Goal: Task Accomplishment & Management: Complete application form

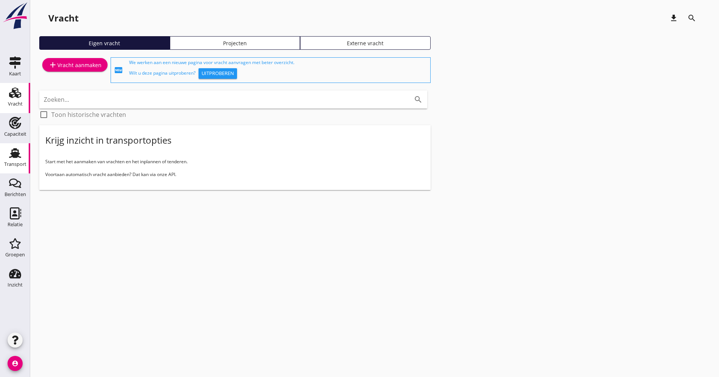
click at [15, 169] on div "Transport" at bounding box center [15, 164] width 22 height 11
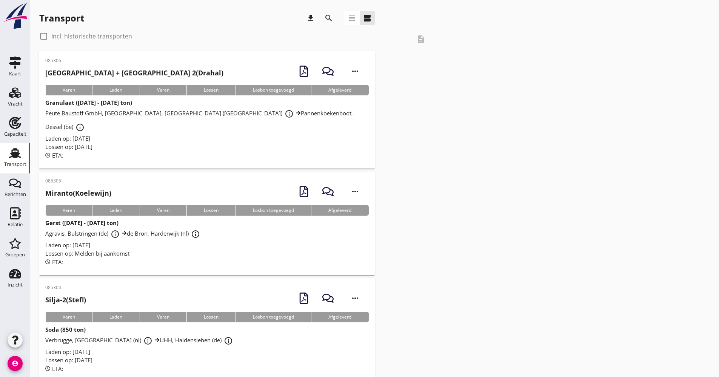
click at [331, 16] on icon "search" at bounding box center [328, 18] width 9 height 9
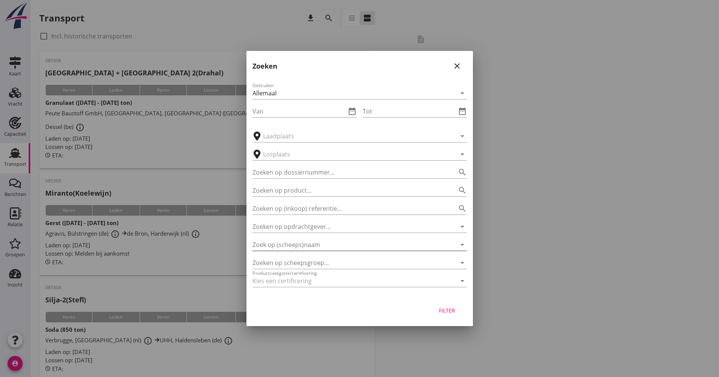
click at [317, 245] on input "Zoek op (scheeps)naam" at bounding box center [348, 245] width 193 height 12
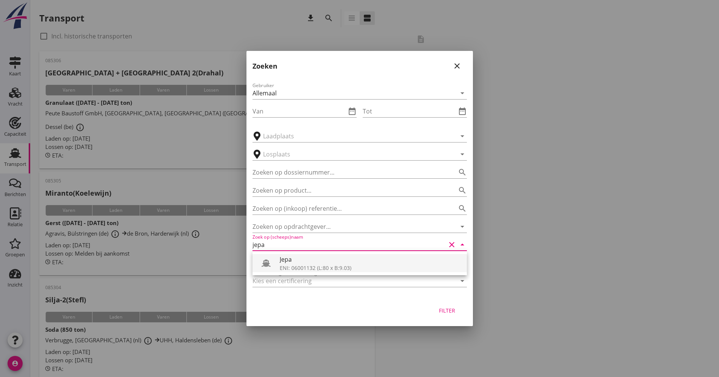
click at [308, 260] on div "Jepa" at bounding box center [370, 259] width 181 height 9
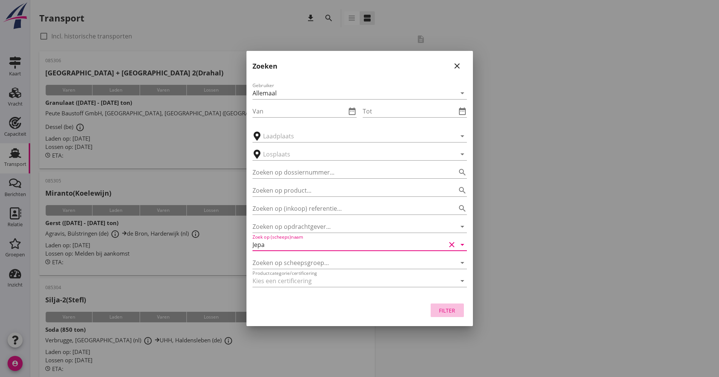
click at [459, 314] on button "Filter" at bounding box center [447, 311] width 33 height 14
type input "Jepa"
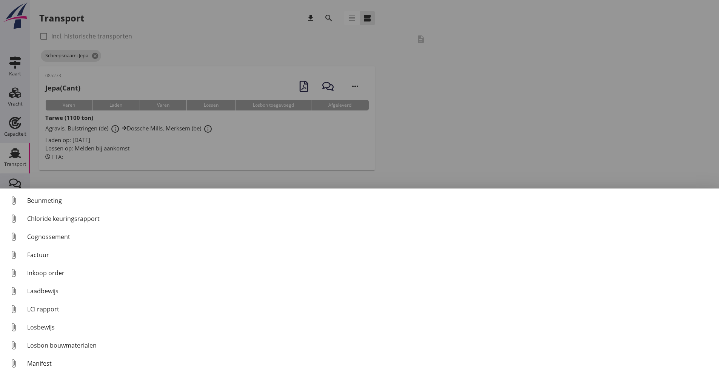
click at [51, 236] on div "Cognossement" at bounding box center [370, 236] width 686 height 9
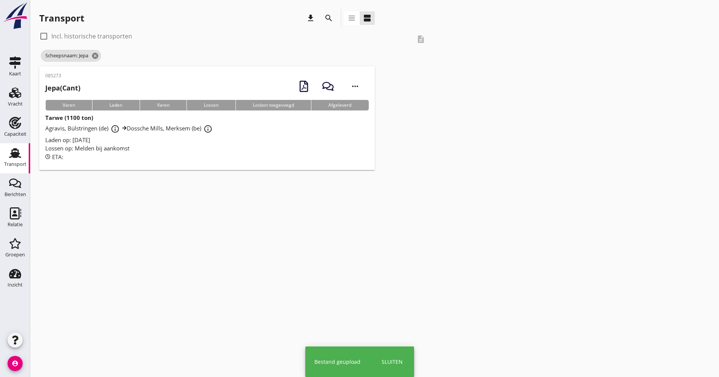
click at [177, 153] on div "ETA:" at bounding box center [206, 157] width 323 height 9
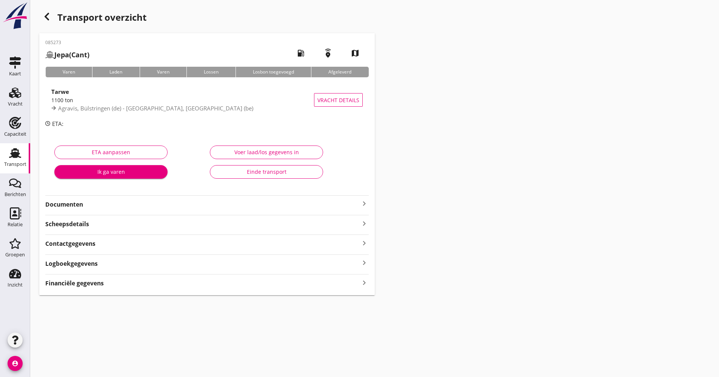
click at [112, 208] on strong "Documenten" at bounding box center [202, 204] width 314 height 9
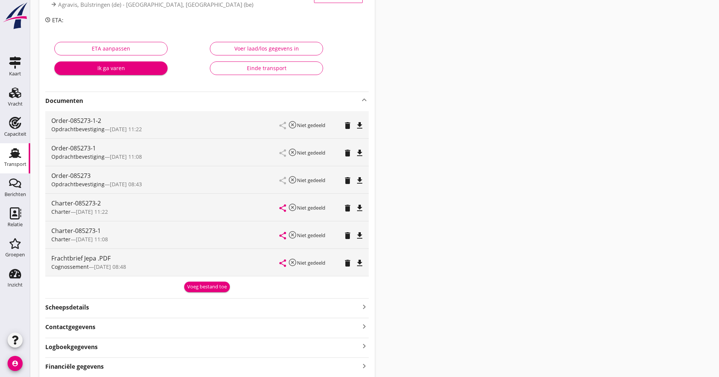
scroll to position [113, 0]
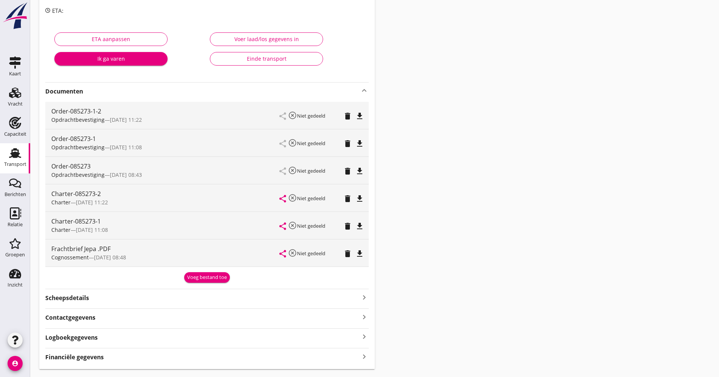
click at [347, 226] on icon "delete" at bounding box center [347, 226] width 9 height 9
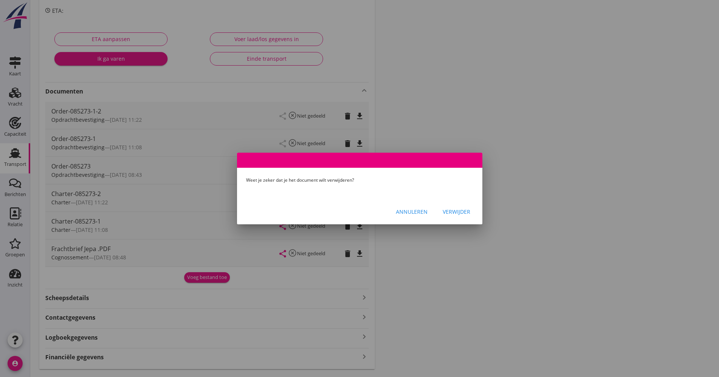
click at [455, 211] on div "Verwijder" at bounding box center [457, 212] width 28 height 8
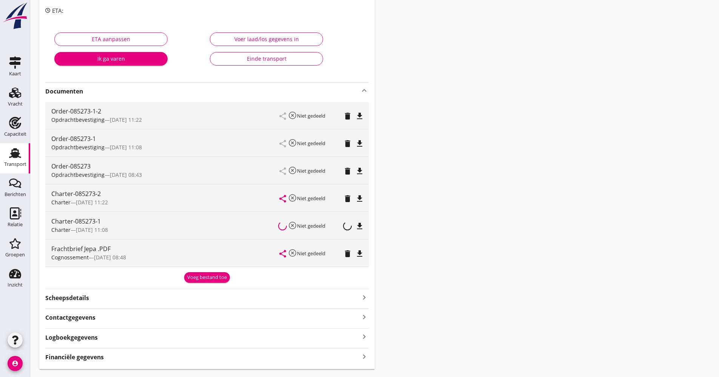
scroll to position [105, 0]
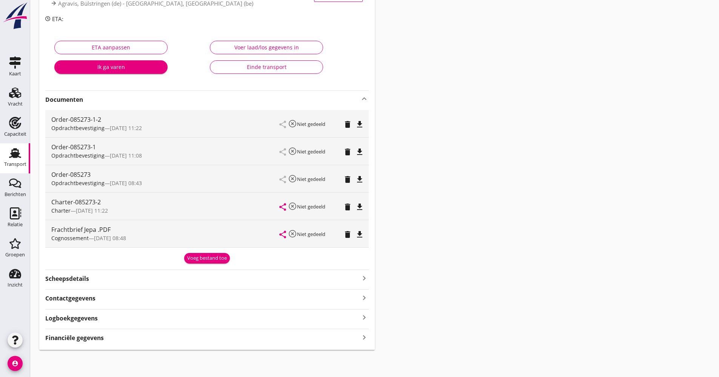
click at [346, 180] on icon "delete" at bounding box center [347, 179] width 9 height 9
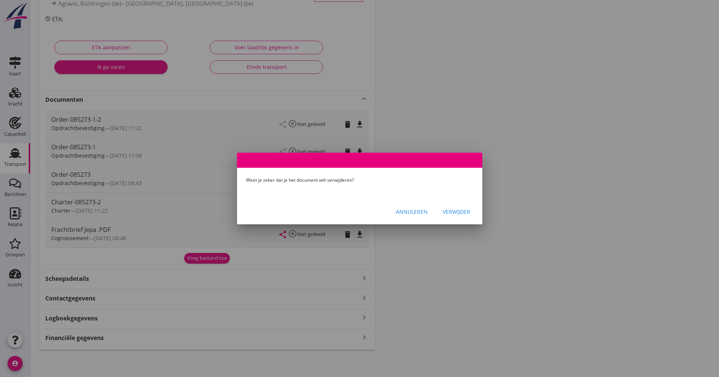
click at [458, 214] on div "Verwijder" at bounding box center [457, 212] width 28 height 8
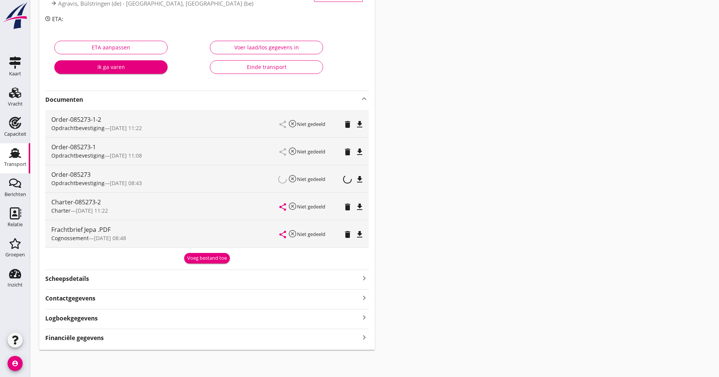
scroll to position [77, 0]
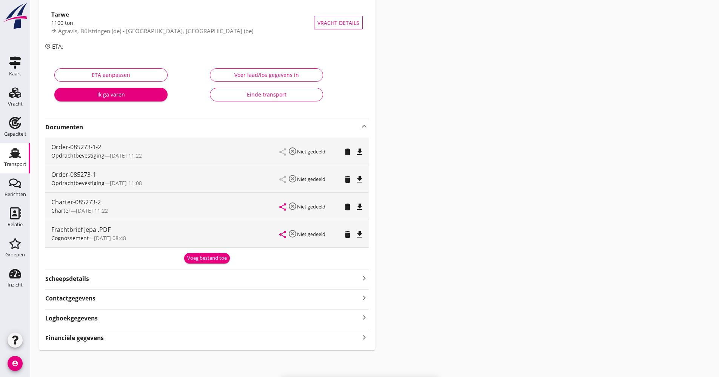
click at [347, 181] on icon "delete" at bounding box center [347, 179] width 9 height 9
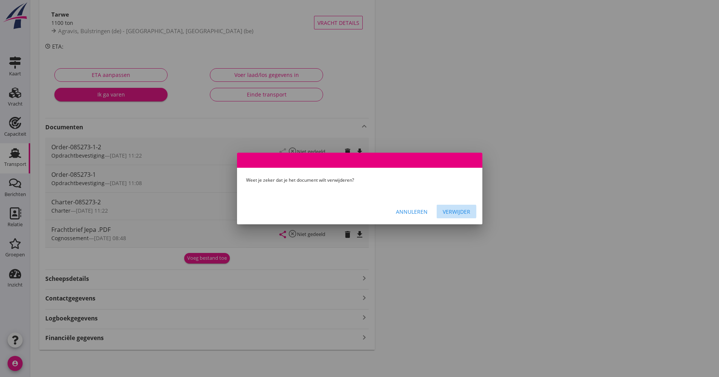
click at [456, 211] on div "Verwijder" at bounding box center [457, 212] width 28 height 8
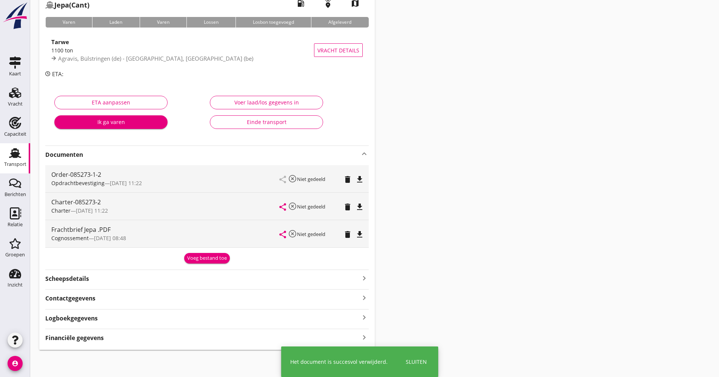
scroll to position [50, 0]
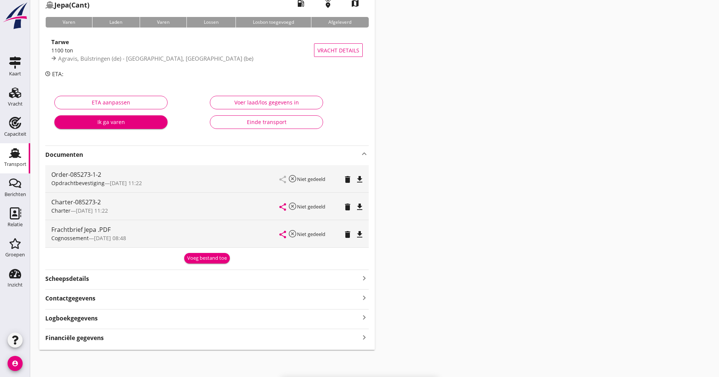
click at [125, 315] on div "Logboekgegevens keyboard_arrow_right" at bounding box center [206, 318] width 323 height 10
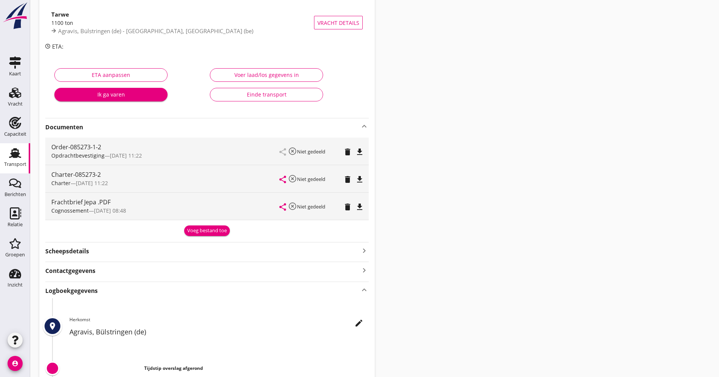
scroll to position [115, 0]
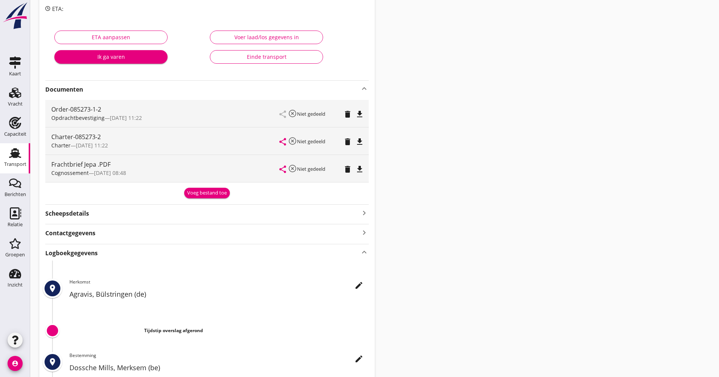
click at [361, 291] on button "edit" at bounding box center [359, 286] width 14 height 14
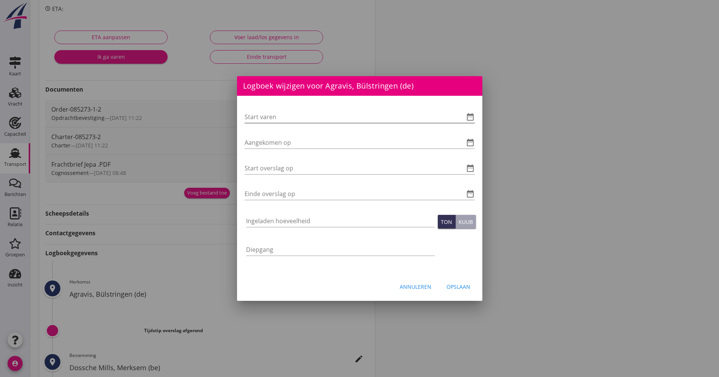
click at [463, 118] on div at bounding box center [459, 116] width 9 height 9
click at [471, 118] on icon "date_range" at bounding box center [470, 116] width 9 height 9
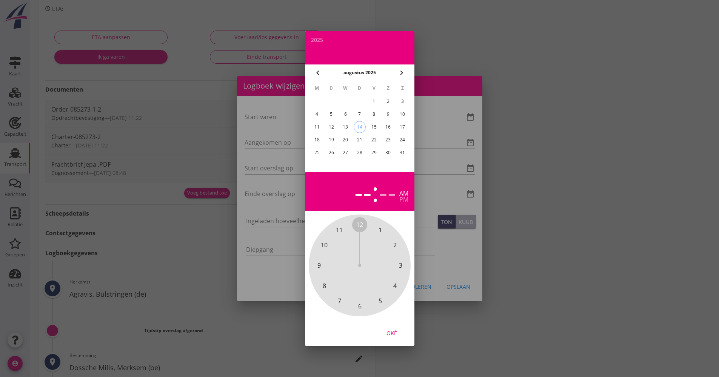
click at [374, 115] on div "8" at bounding box center [373, 114] width 12 height 12
drag, startPoint x: 358, startPoint y: 224, endPoint x: 365, endPoint y: 303, distance: 79.5
click at [365, 303] on div "12 1 2 3 4 5 6 7 8 9 10 11" at bounding box center [359, 265] width 81 height 81
click at [360, 224] on span "00" at bounding box center [359, 224] width 7 height 9
click at [399, 332] on div "Oké" at bounding box center [391, 333] width 21 height 8
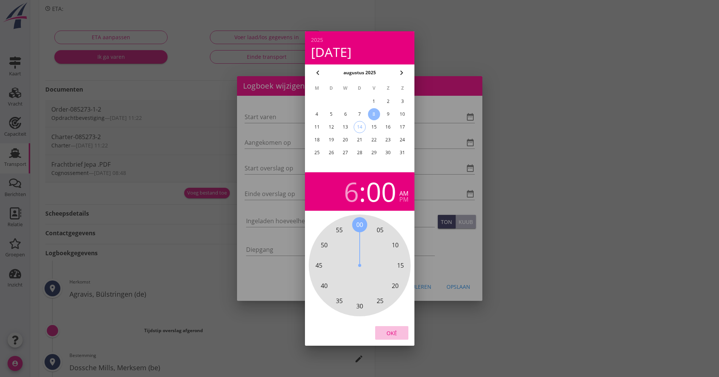
type input "[DATE] 06:00"
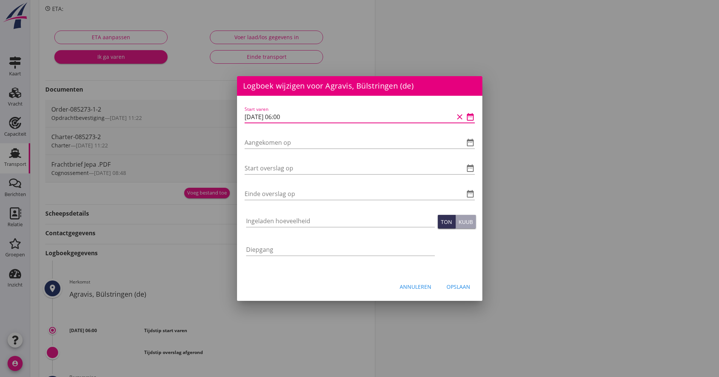
drag, startPoint x: 312, startPoint y: 122, endPoint x: 226, endPoint y: 114, distance: 86.0
click at [226, 114] on div "Logboek wijzigen voor [GEOGRAPHIC_DATA], [GEOGRAPHIC_DATA] (be) Start varen dat…" at bounding box center [359, 189] width 719 height 608
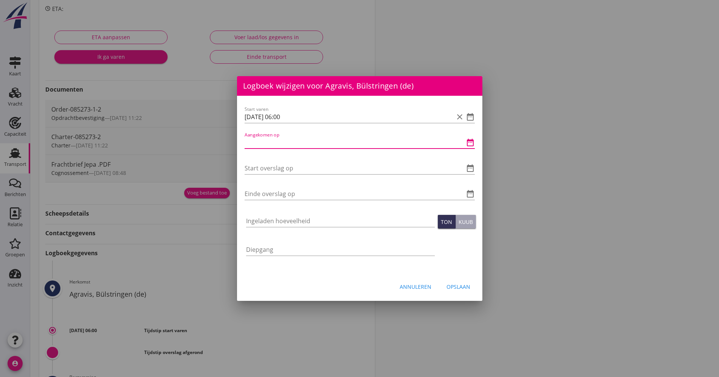
paste input "[DATE] 06:00"
type input "[DATE] 06:00"
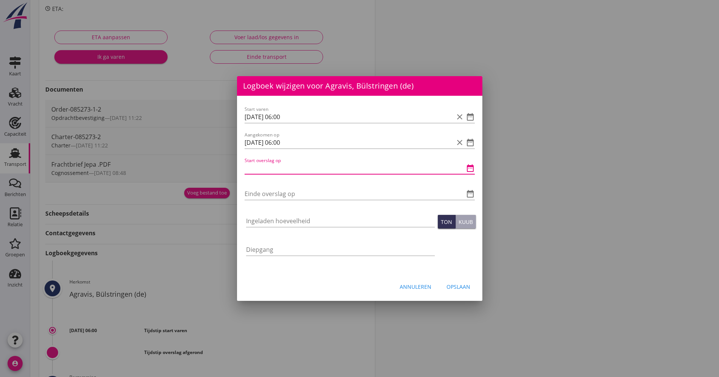
paste input "[DATE] 06:00"
type input "[DATE] 06:00"
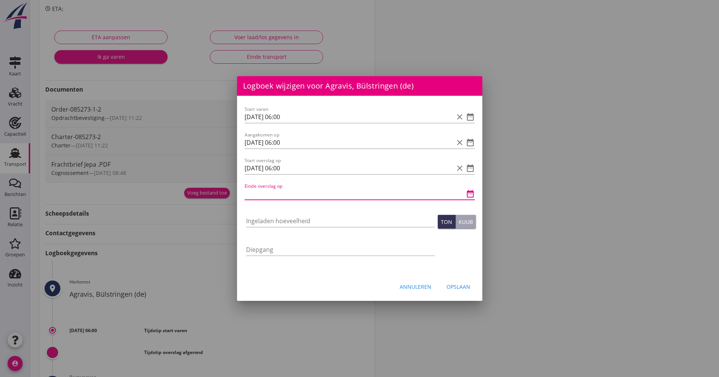
paste input "[DATE] 06:00"
type input "[DATE] 06:00"
click at [291, 225] on input "Ingeladen hoeveelheid" at bounding box center [340, 221] width 189 height 12
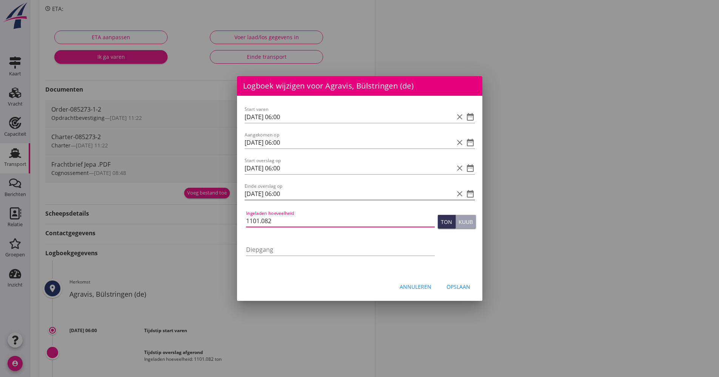
type input "1101.082"
drag, startPoint x: 284, startPoint y: 193, endPoint x: 280, endPoint y: 192, distance: 3.9
click at [281, 192] on input "[DATE] 06:00" at bounding box center [348, 194] width 209 height 12
type input "[DATE] 09:00"
click at [463, 292] on button "Opslaan" at bounding box center [458, 287] width 36 height 14
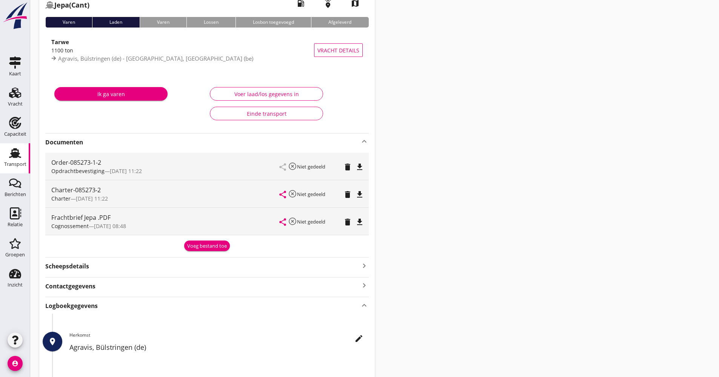
scroll to position [0, 0]
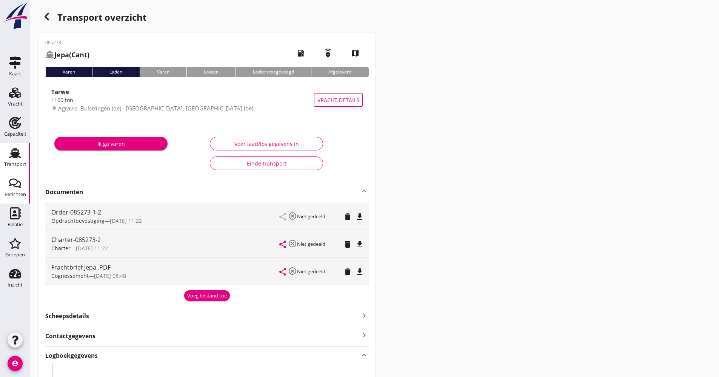
drag, startPoint x: 12, startPoint y: 184, endPoint x: 4, endPoint y: 190, distance: 10.3
click at [12, 184] on icon "Berichten" at bounding box center [15, 183] width 12 height 12
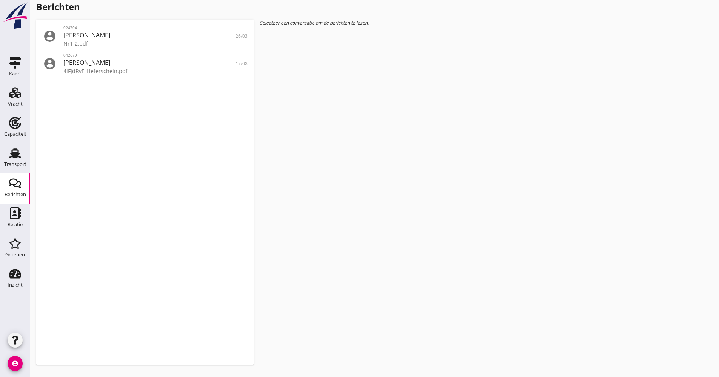
click at [20, 163] on div "Transport" at bounding box center [15, 164] width 22 height 5
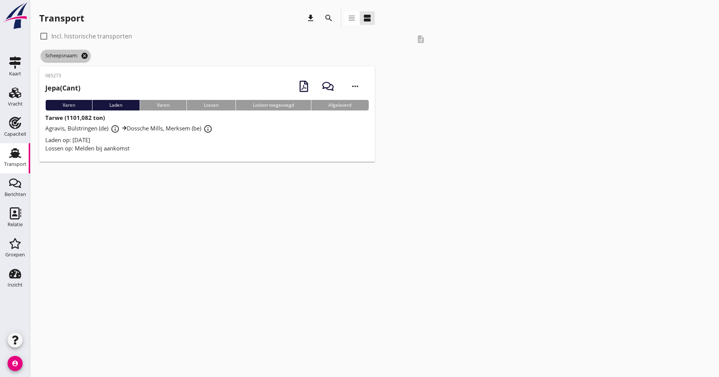
click at [88, 57] on icon "cancel" at bounding box center [85, 56] width 8 height 8
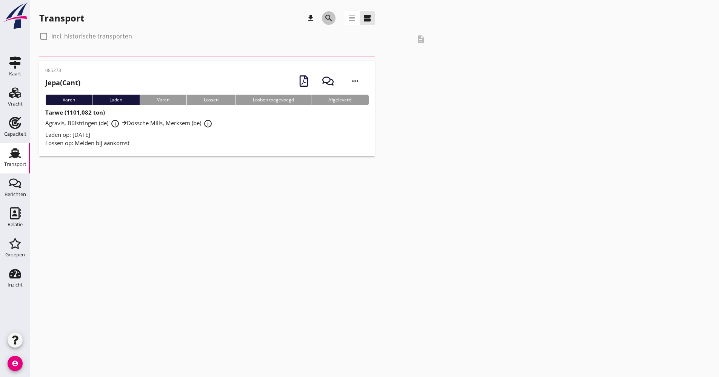
click at [326, 18] on icon "search" at bounding box center [328, 18] width 9 height 9
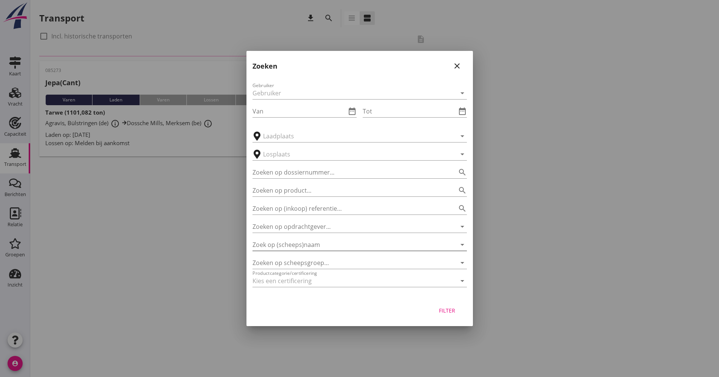
click at [275, 244] on input "Zoek op (scheeps)naam" at bounding box center [348, 245] width 193 height 12
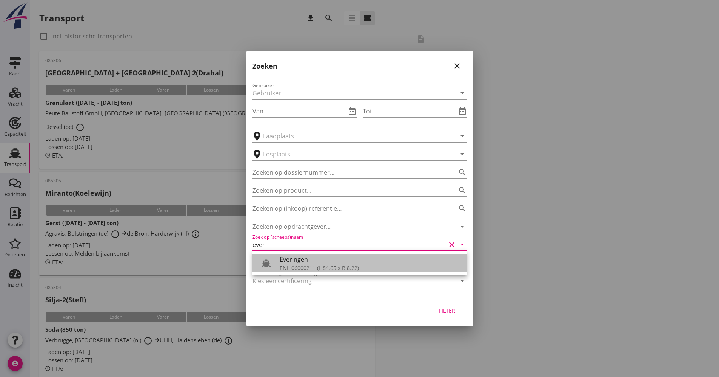
click at [287, 259] on div "Everingen" at bounding box center [370, 259] width 181 height 9
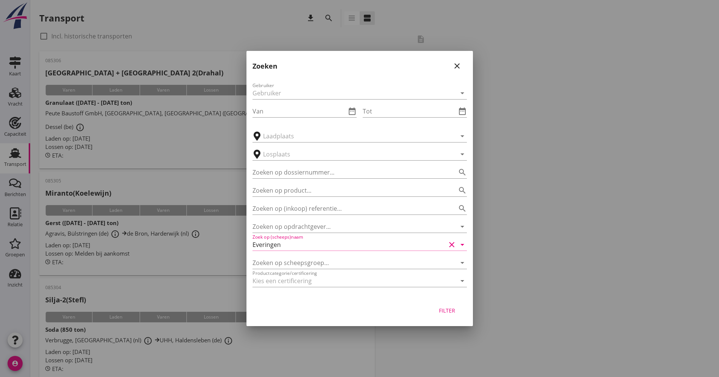
click at [453, 312] on div "Filter" at bounding box center [447, 311] width 21 height 8
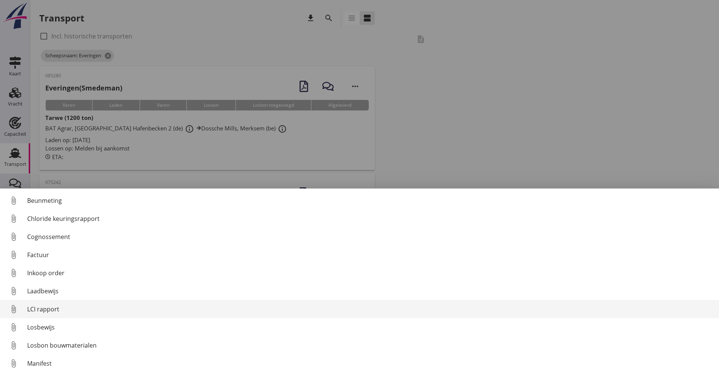
click at [49, 309] on div "LCI rapport" at bounding box center [370, 309] width 686 height 9
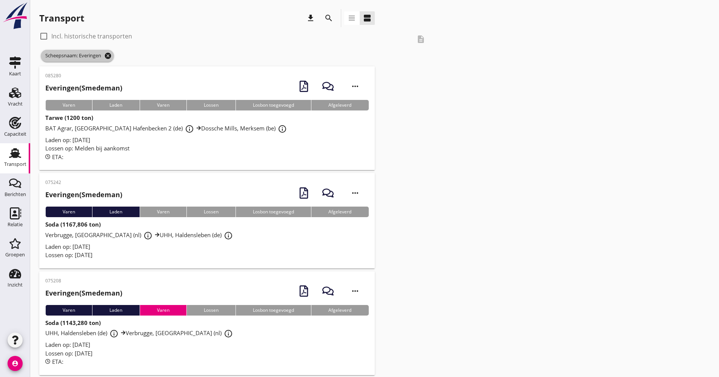
click at [112, 54] on icon "cancel" at bounding box center [108, 56] width 8 height 8
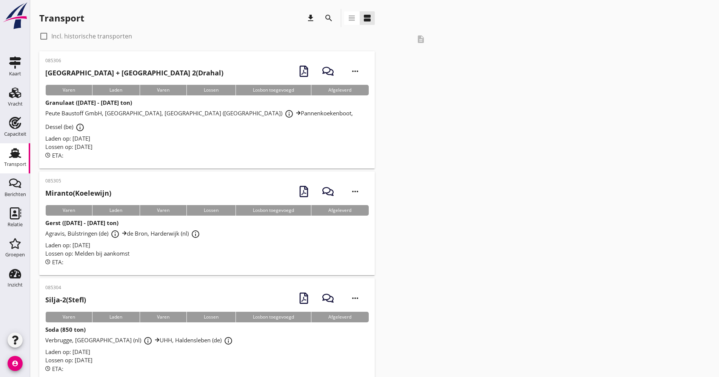
click at [320, 21] on div "search" at bounding box center [329, 18] width 18 height 18
click at [328, 18] on icon "search" at bounding box center [328, 18] width 9 height 9
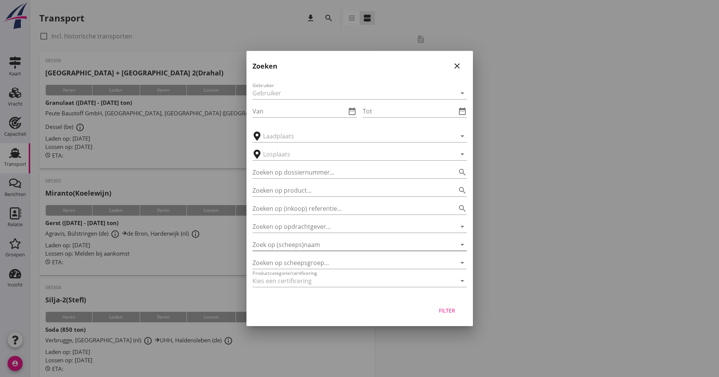
click at [302, 248] on input "Zoek op (scheeps)naam" at bounding box center [348, 245] width 193 height 12
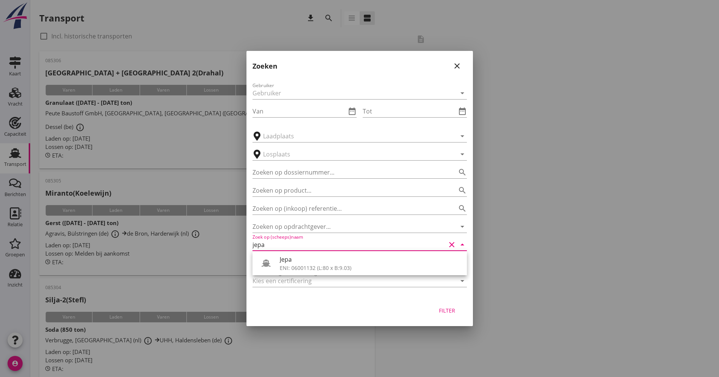
click at [295, 264] on div "Jepa" at bounding box center [370, 259] width 181 height 9
click at [449, 312] on div "Filter" at bounding box center [447, 311] width 21 height 8
type input "Jepa"
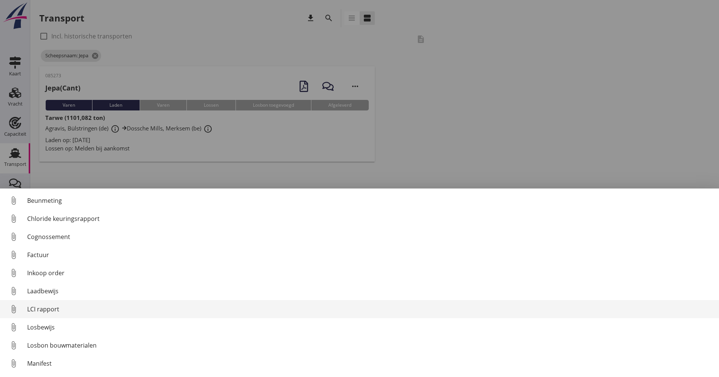
click at [41, 309] on div "LCI rapport" at bounding box center [370, 309] width 686 height 9
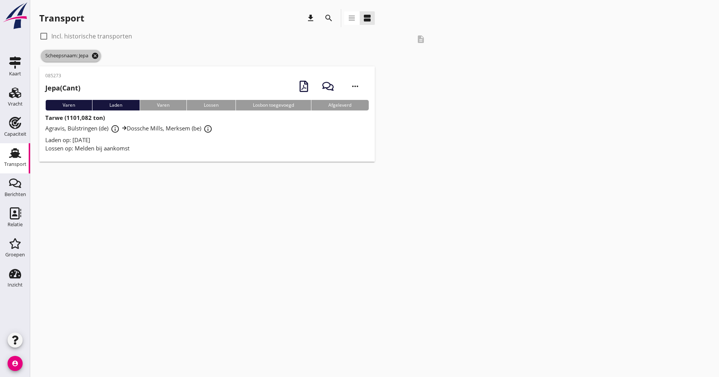
click at [98, 54] on icon "cancel" at bounding box center [95, 56] width 8 height 8
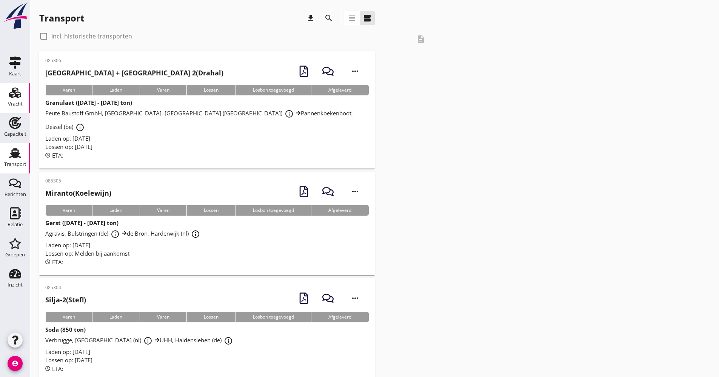
click at [0, 99] on link "Vracht Vracht" at bounding box center [15, 98] width 30 height 30
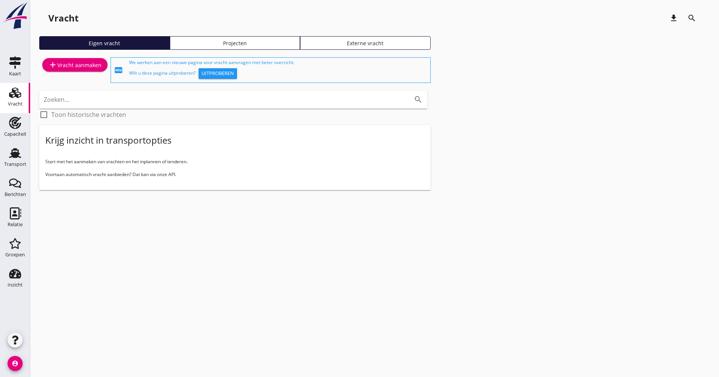
click at [257, 46] on div "Projecten" at bounding box center [235, 43] width 124 height 8
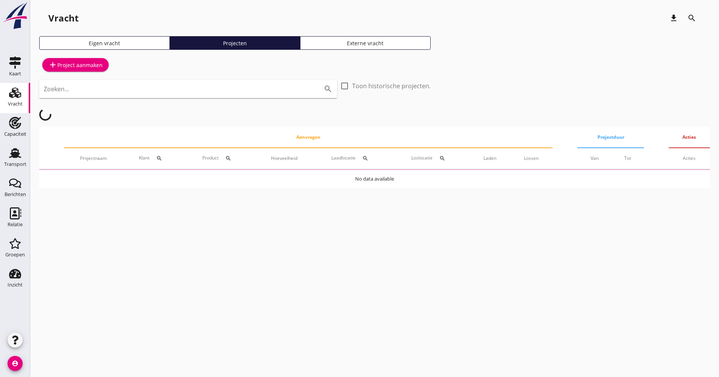
click at [92, 64] on div "add Project aanmaken" at bounding box center [75, 64] width 54 height 9
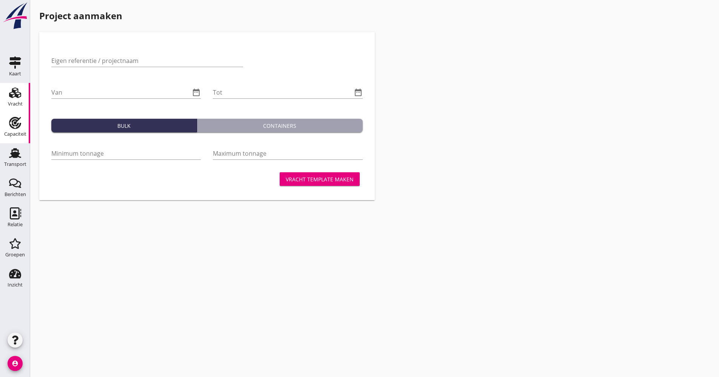
click at [15, 125] on icon "Capaciteit" at bounding box center [15, 123] width 12 height 12
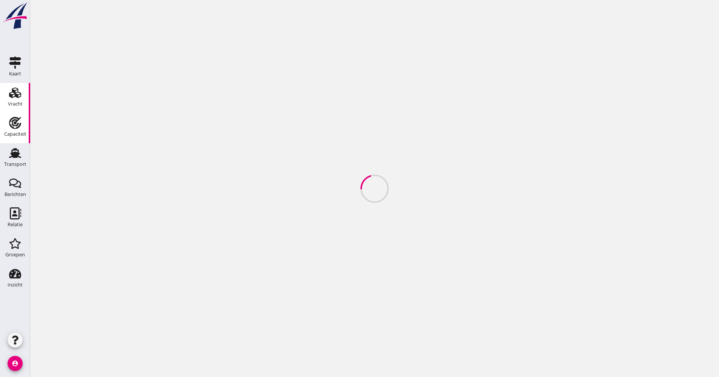
click at [14, 103] on div "Vracht" at bounding box center [15, 103] width 15 height 5
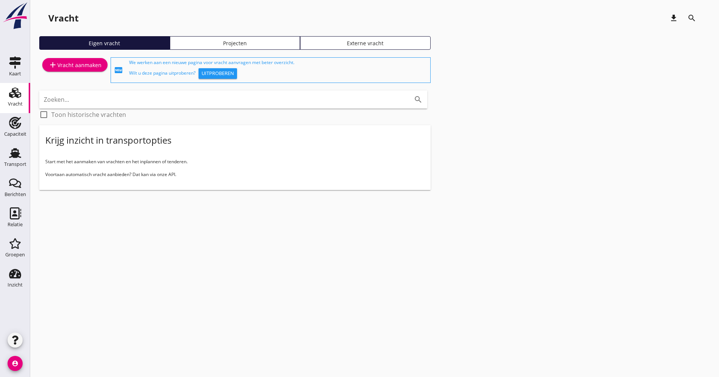
click at [241, 36] on div "Vracht download search Eigen vracht Projecten Externe vracht add Vracht aanmake…" at bounding box center [374, 105] width 689 height 211
click at [239, 39] on link "Projecten" at bounding box center [235, 43] width 131 height 14
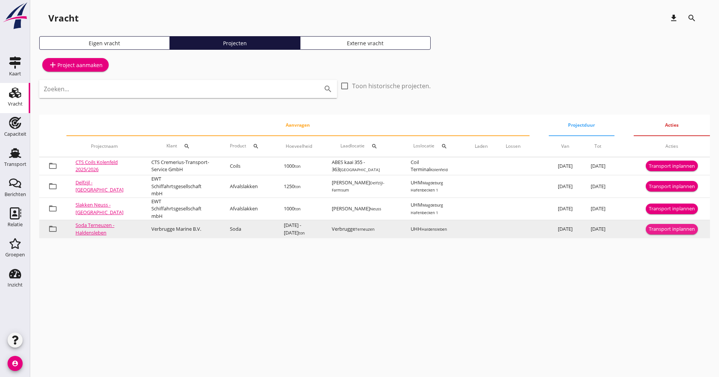
click at [658, 230] on div "Transport inplannen" at bounding box center [672, 230] width 46 height 8
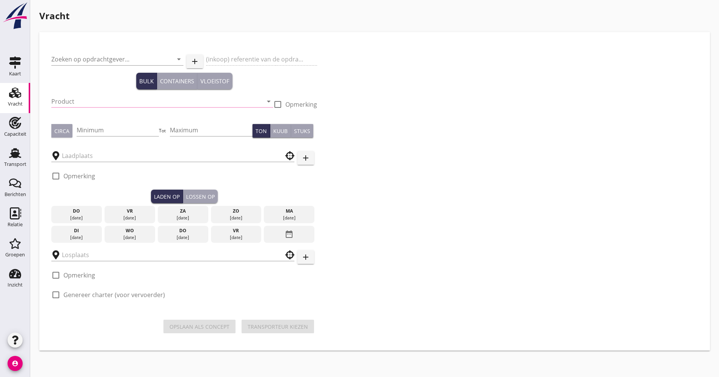
type input "Verbrugge Marine B.V."
type input "Soda (8130)"
type input "1000"
type input "2000"
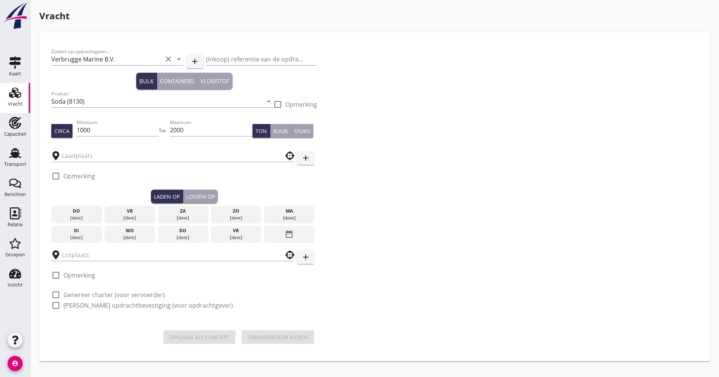
type input "UHH"
type input "Verbrugge"
checkbox input "true"
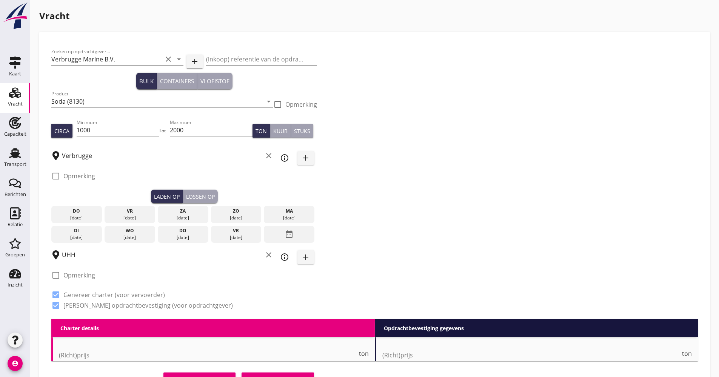
checkbox input "false"
radio input "false"
checkbox input "true"
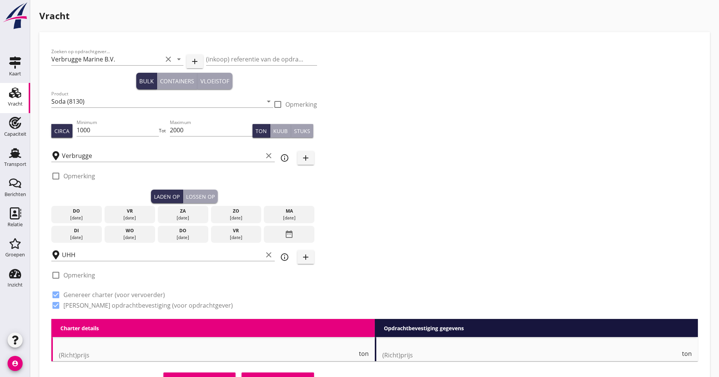
checkbox input "true"
type input "48"
type input "2"
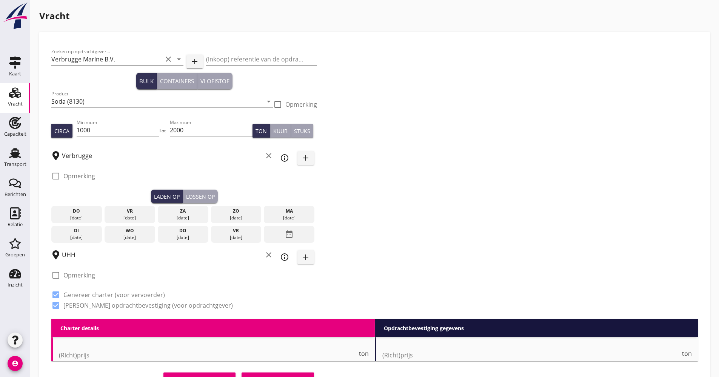
type input "13"
checkbox input "false"
radio input "false"
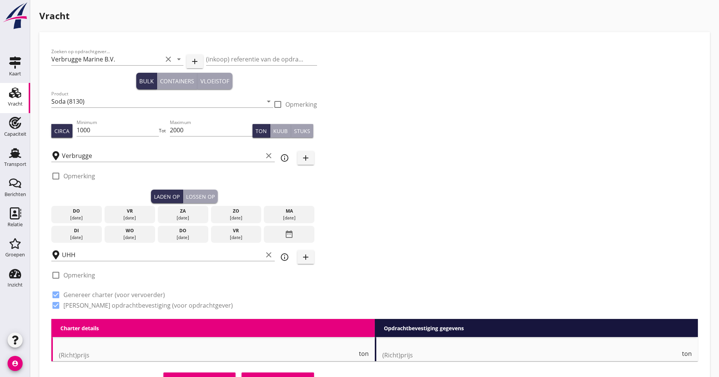
checkbox input "true"
type input "48"
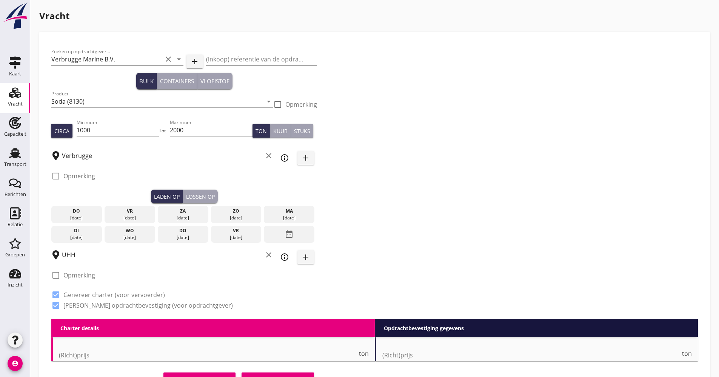
type input "2"
type input "21"
drag, startPoint x: 197, startPoint y: 128, endPoint x: 191, endPoint y: 133, distance: 8.0
click at [188, 132] on input "2000" at bounding box center [211, 130] width 83 height 12
drag, startPoint x: 198, startPoint y: 133, endPoint x: 154, endPoint y: 133, distance: 44.5
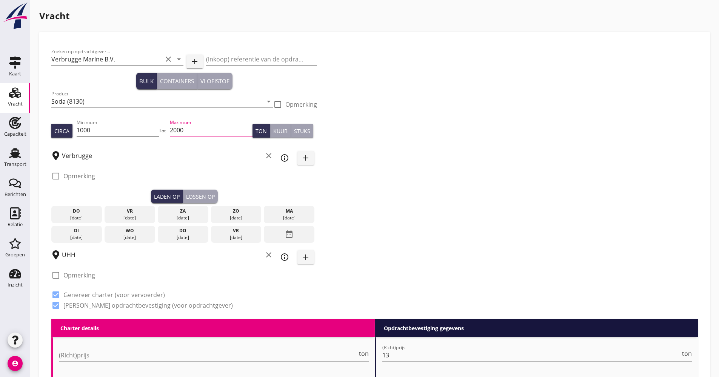
click at [154, 133] on div "Circa Minimum 1000 Tot Maximum 2000 Ton Kuub Stuks" at bounding box center [184, 131] width 266 height 26
click at [131, 135] on input "1000" at bounding box center [118, 130] width 83 height 12
type input "1"
type input "1150"
click at [300, 237] on div "date_range" at bounding box center [289, 234] width 51 height 17
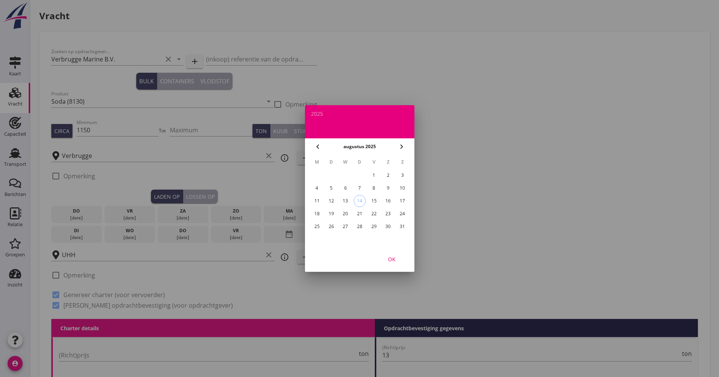
click at [360, 228] on div "28" at bounding box center [359, 227] width 12 height 12
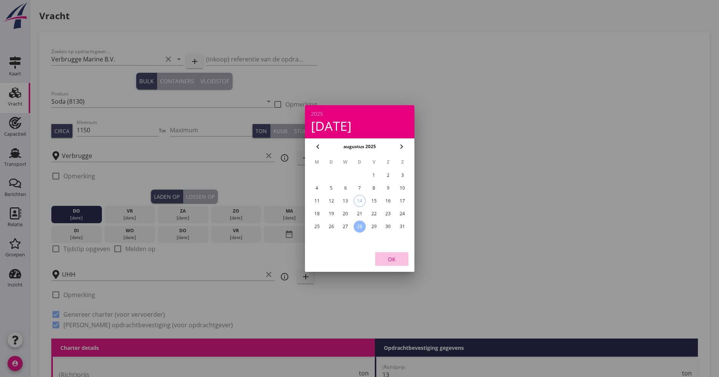
click at [401, 262] on div "OK" at bounding box center [391, 259] width 21 height 8
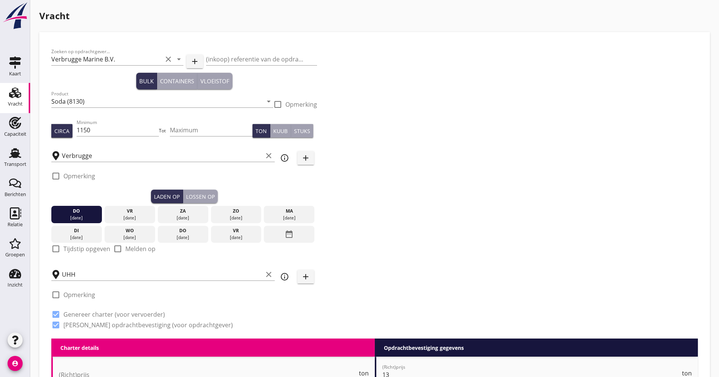
click at [80, 246] on label "Tijdstip opgeven" at bounding box center [86, 249] width 47 height 8
checkbox input "true"
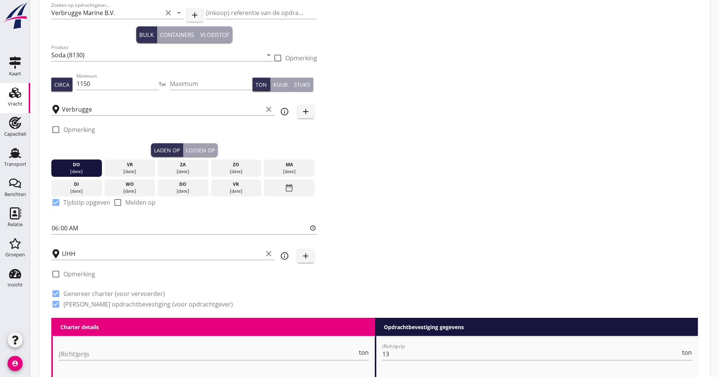
scroll to position [113, 0]
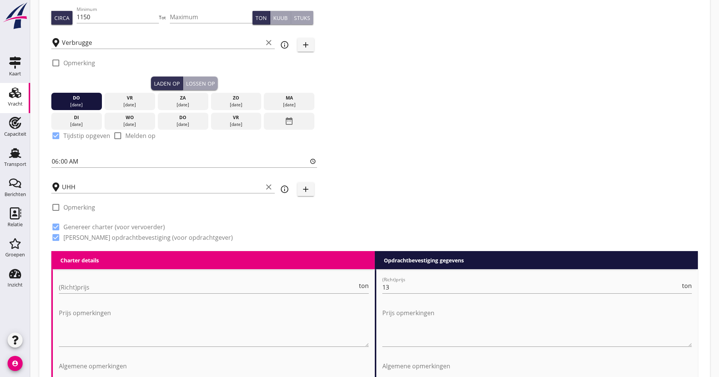
click at [146, 180] on div "UHH clear" at bounding box center [162, 185] width 223 height 17
click at [215, 83] on button "Lossen op" at bounding box center [200, 84] width 35 height 14
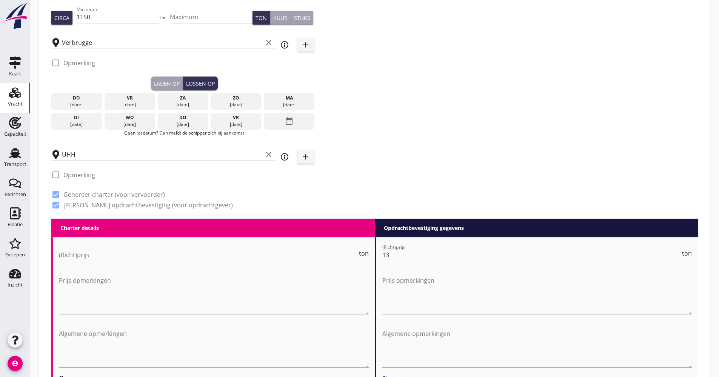
click at [274, 119] on div "date_range" at bounding box center [289, 121] width 51 height 17
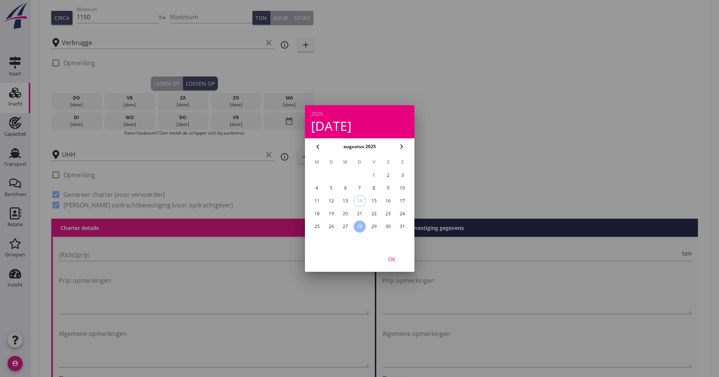
click at [403, 146] on icon "chevron_right" at bounding box center [401, 146] width 9 height 9
click at [348, 176] on div "3" at bounding box center [345, 175] width 12 height 12
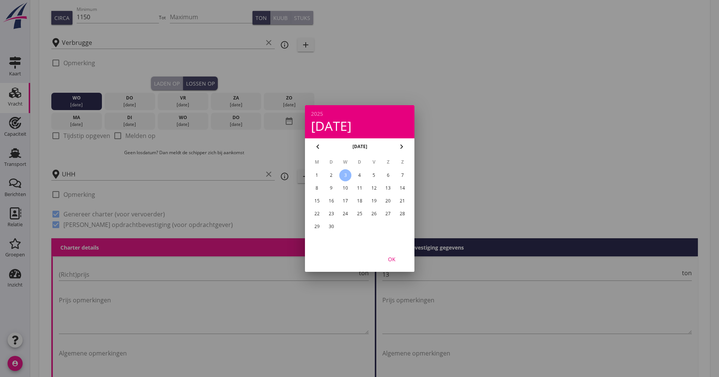
click at [395, 259] on div "OK" at bounding box center [391, 259] width 21 height 8
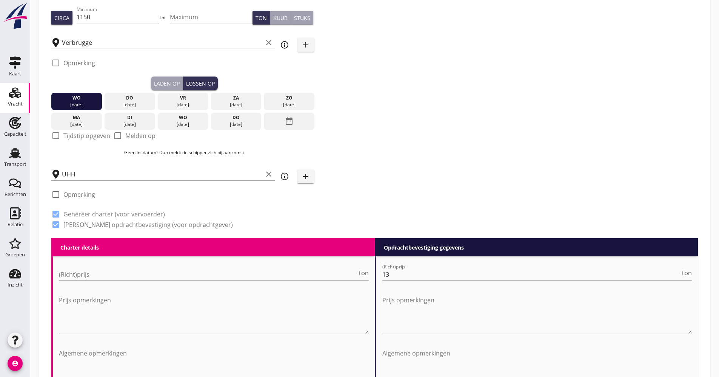
click at [66, 137] on label "Tijdstip opgeven" at bounding box center [86, 136] width 47 height 8
checkbox input "true"
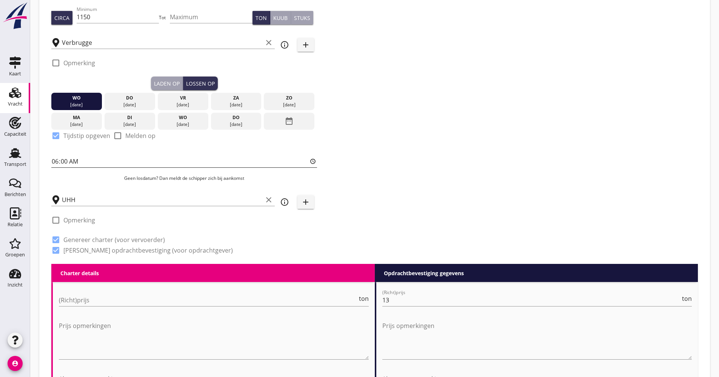
click at [55, 160] on input "06:00" at bounding box center [184, 161] width 266 height 12
type input "14:00"
click at [407, 149] on div "Zoeken op opdrachtgever... Verbrugge Marine B.V. clear arrow_drop_down add (ink…" at bounding box center [374, 97] width 652 height 333
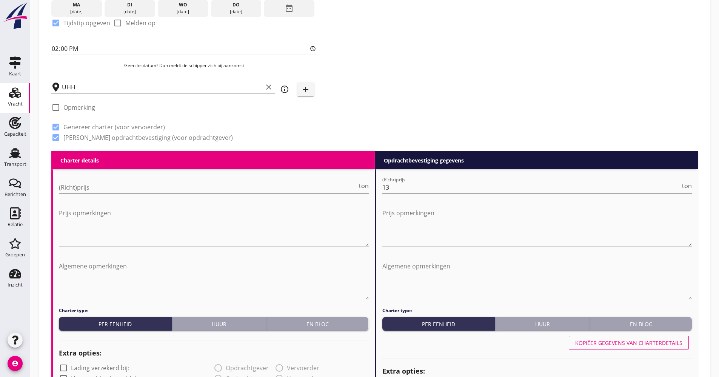
scroll to position [226, 0]
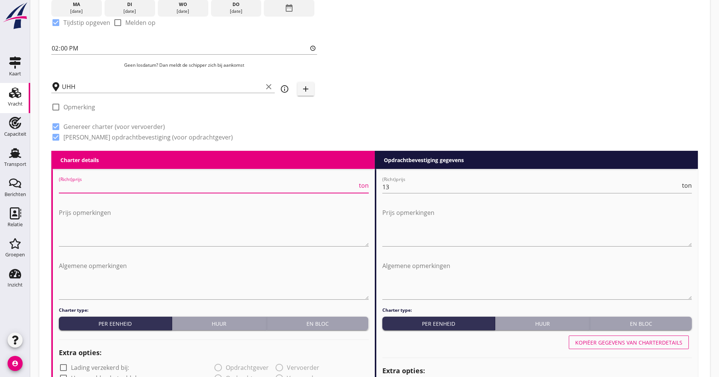
click at [103, 182] on input "(Richt)prijs" at bounding box center [208, 187] width 298 height 12
type input "16000"
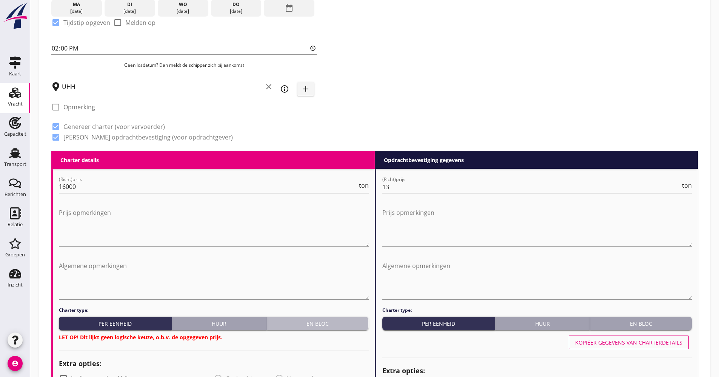
click at [328, 330] on button "En bloc" at bounding box center [318, 324] width 102 height 14
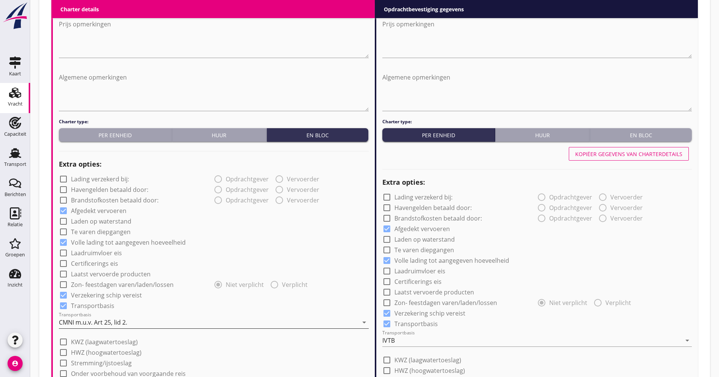
scroll to position [453, 0]
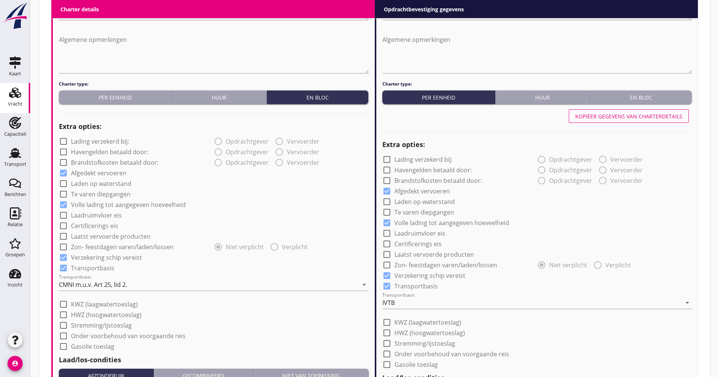
click at [103, 238] on label "Laatst vervoerde producten" at bounding box center [111, 237] width 80 height 8
checkbox input "true"
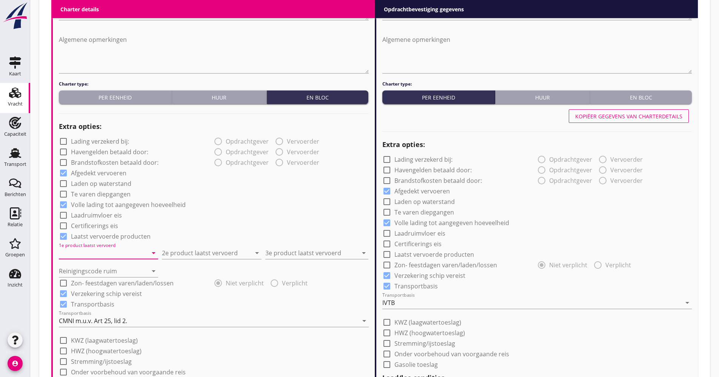
click at [96, 254] on input "1e product laatst vervoerd" at bounding box center [103, 253] width 89 height 12
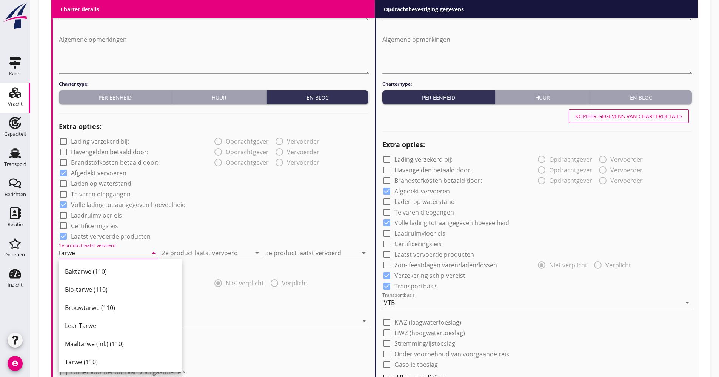
drag, startPoint x: 81, startPoint y: 358, endPoint x: 133, endPoint y: 329, distance: 60.0
click at [81, 358] on div "Tarwe (110)" at bounding box center [120, 362] width 111 height 9
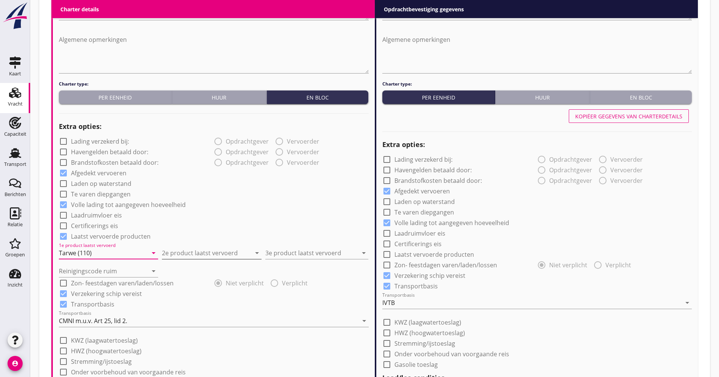
type input "Tarwe (110)"
click at [215, 257] on input "2e product laatst vervoerd" at bounding box center [206, 253] width 89 height 12
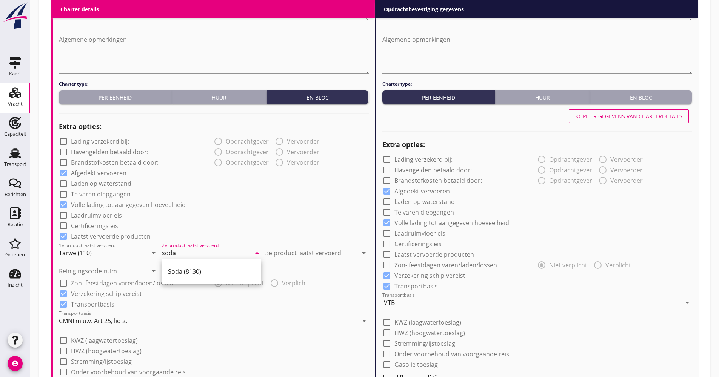
click at [204, 271] on div "Soda (8130)" at bounding box center [211, 271] width 87 height 9
type input "Soda (8130)"
click at [334, 246] on div "3e product laatst vervoerd arrow_drop_down" at bounding box center [316, 251] width 103 height 17
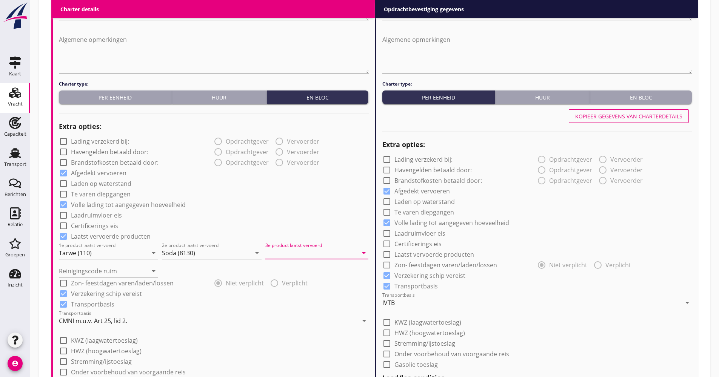
click at [331, 250] on input "3e product laatst vervoerd" at bounding box center [311, 253] width 92 height 12
click at [292, 267] on div "Soda (8130)" at bounding box center [316, 271] width 91 height 9
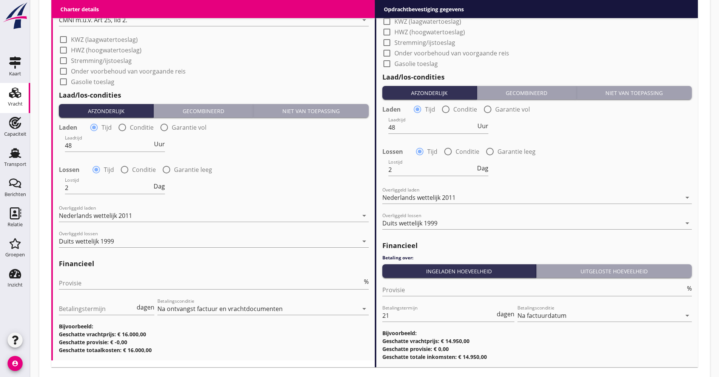
scroll to position [755, 0]
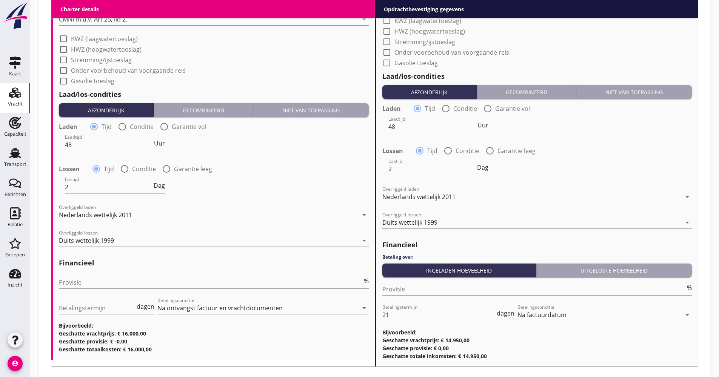
type input "Soda (8130)"
click at [161, 187] on span "Dag" at bounding box center [159, 186] width 11 height 6
click at [158, 187] on span "Dienst" at bounding box center [155, 186] width 18 height 6
drag, startPoint x: 113, startPoint y: 186, endPoint x: 31, endPoint y: 183, distance: 82.3
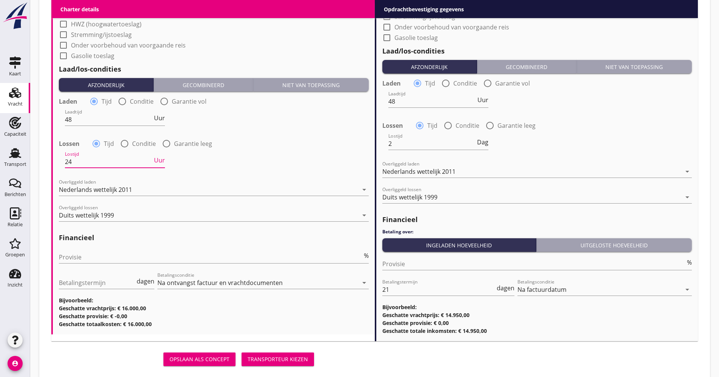
scroll to position [792, 0]
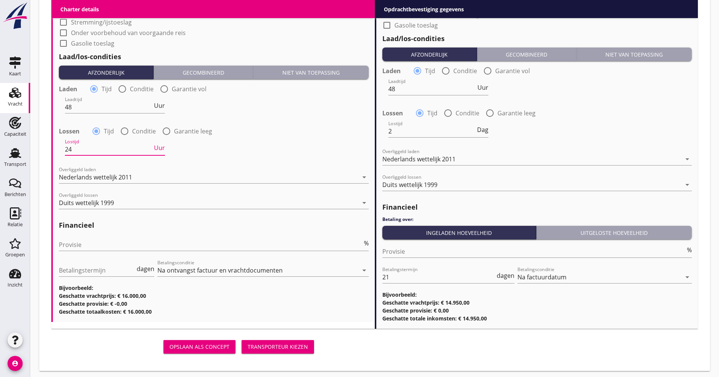
type input "24"
click at [83, 238] on div "Provisie %" at bounding box center [214, 246] width 310 height 24
click at [85, 240] on input "Provisie" at bounding box center [210, 245] width 303 height 12
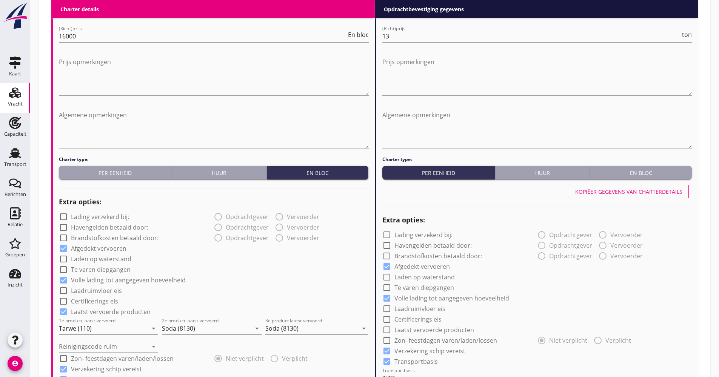
type input "5.00"
click at [598, 194] on div "Kopiëer gegevens van charterdetails" at bounding box center [628, 192] width 107 height 8
checkbox input "true"
type input "24"
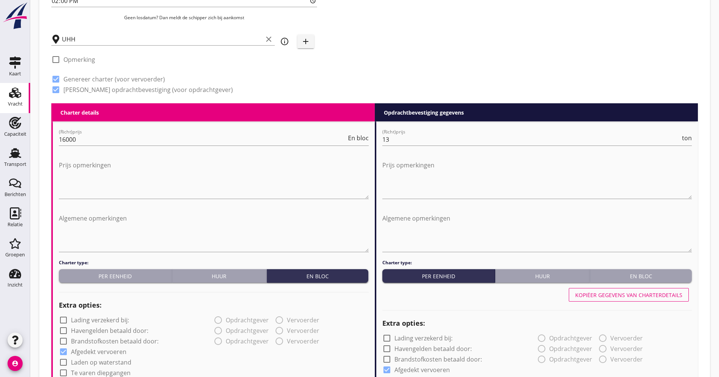
scroll to position [151, 0]
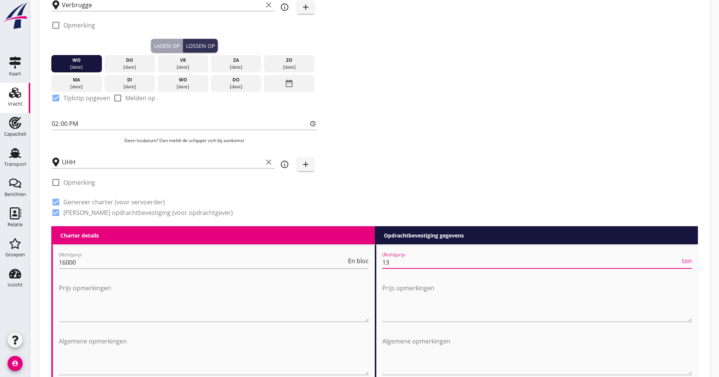
click at [394, 265] on input "13" at bounding box center [531, 263] width 298 height 12
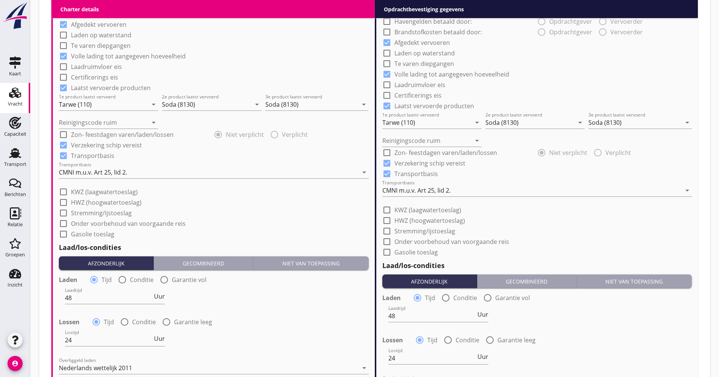
scroll to position [604, 0]
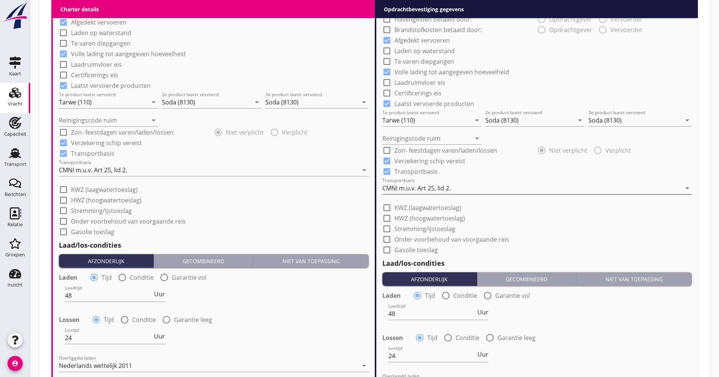
type input "14.65"
click at [405, 187] on div "CMNI m.u.v. Art 25, lid 2." at bounding box center [416, 188] width 68 height 7
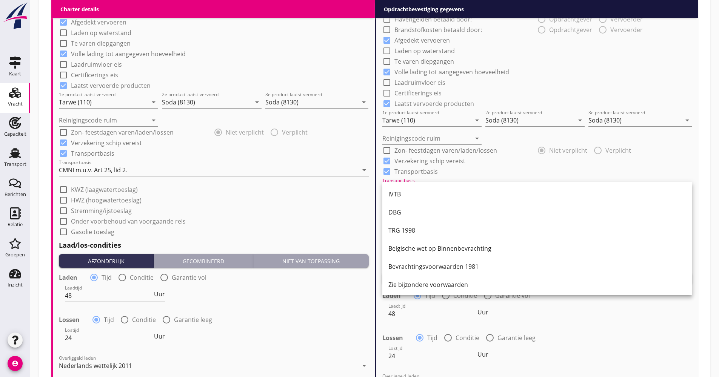
click at [409, 192] on div "IVTB" at bounding box center [537, 194] width 298 height 9
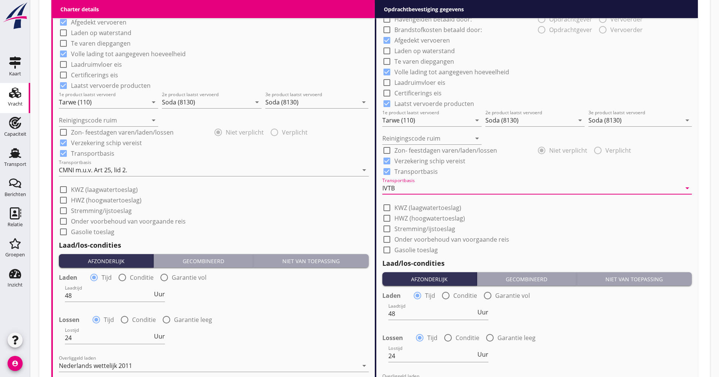
click at [418, 208] on label "KWZ (laagwatertoeslag)" at bounding box center [427, 208] width 67 height 8
checkbox input "true"
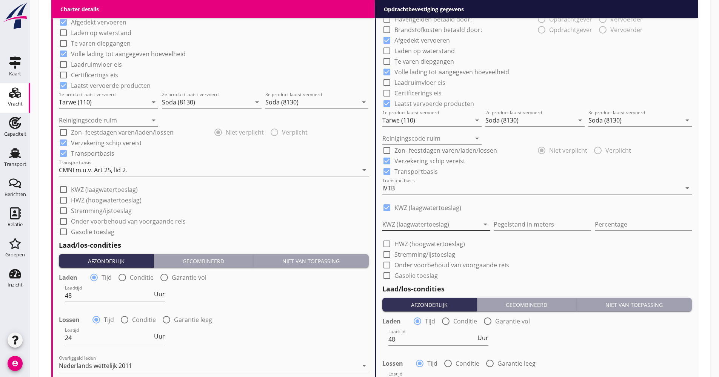
click at [409, 223] on div at bounding box center [430, 224] width 97 height 12
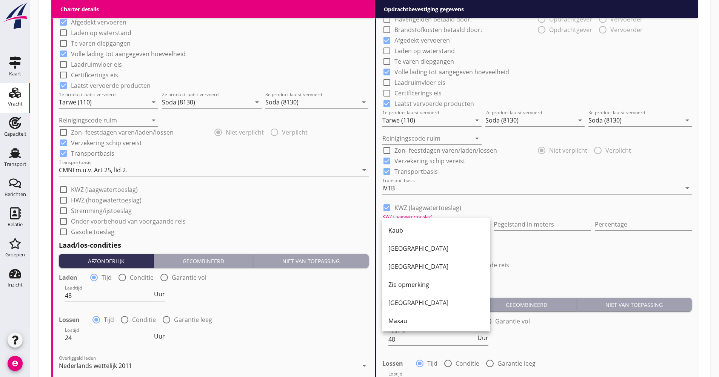
click at [415, 271] on div "[GEOGRAPHIC_DATA]" at bounding box center [436, 267] width 96 height 18
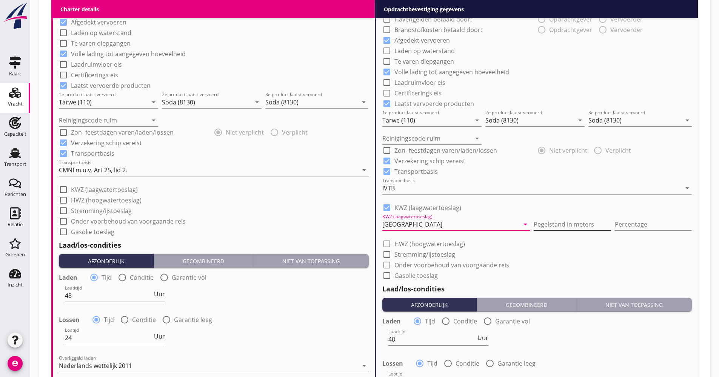
click at [534, 224] on input "Pegelstand in meters" at bounding box center [572, 224] width 77 height 12
type input "250"
type input "10"
click at [707, 288] on div "Zoeken op opdrachtgever... Verbrugge Marine B.V. clear arrow_drop_down add (ink…" at bounding box center [374, 24] width 670 height 1193
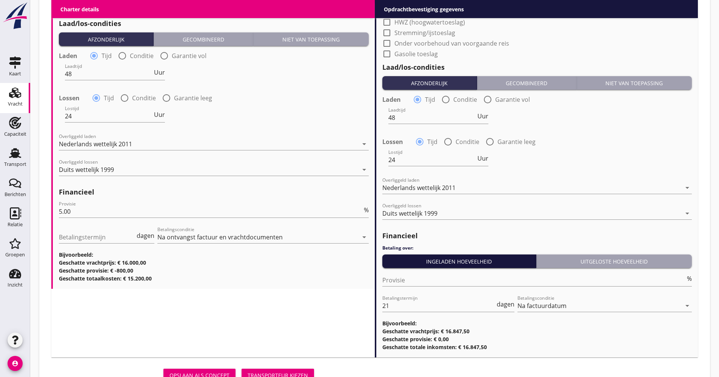
scroll to position [857, 0]
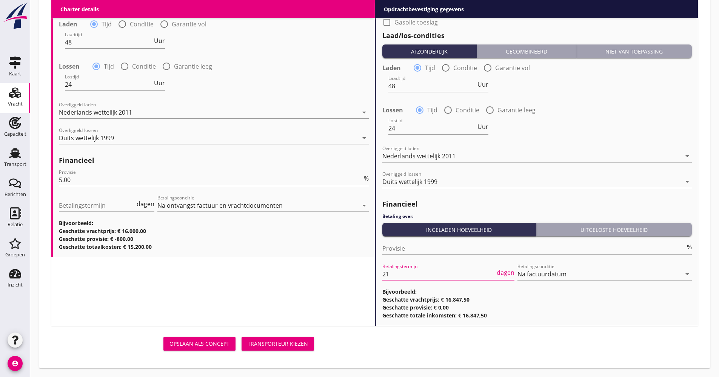
drag, startPoint x: 411, startPoint y: 273, endPoint x: 406, endPoint y: 274, distance: 4.8
click at [406, 274] on input "21" at bounding box center [438, 274] width 113 height 12
click at [293, 342] on div "Transporteur kiezen" at bounding box center [278, 344] width 60 height 8
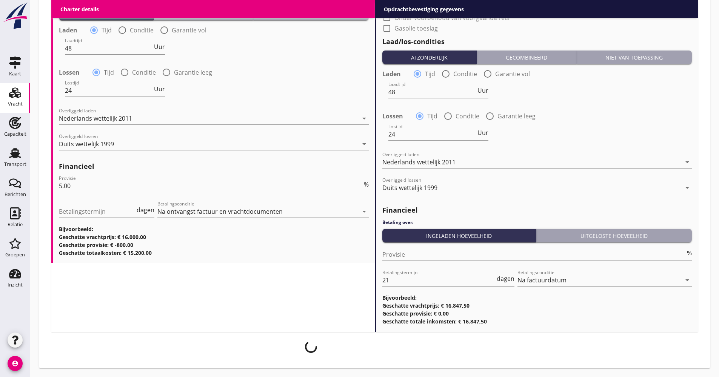
scroll to position [851, 0]
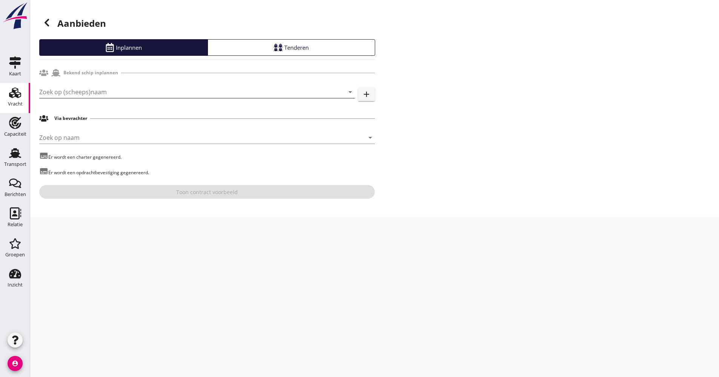
click at [101, 92] on input "Zoek op (scheeps)naam" at bounding box center [186, 92] width 294 height 12
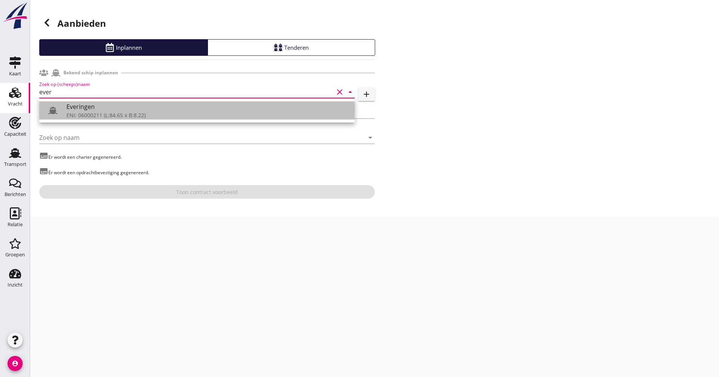
click at [86, 110] on div "Everingen" at bounding box center [207, 106] width 282 height 9
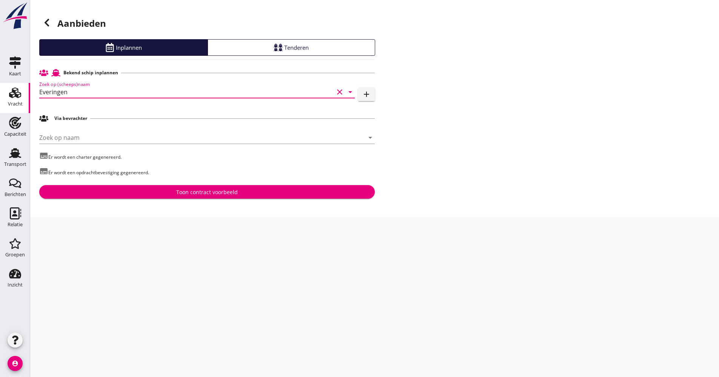
type input "Everingen"
click at [189, 190] on div "Toon contract voorbeeld" at bounding box center [207, 192] width 62 height 8
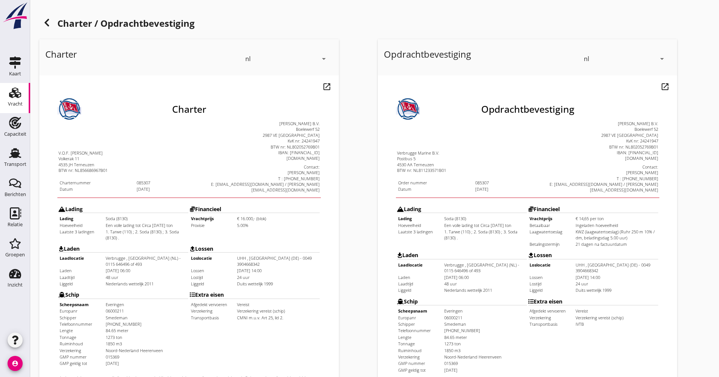
click at [45, 23] on use at bounding box center [47, 23] width 5 height 8
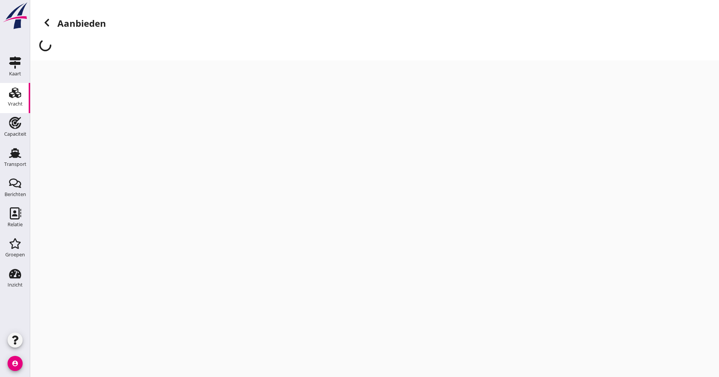
click at [46, 23] on use at bounding box center [47, 23] width 5 height 8
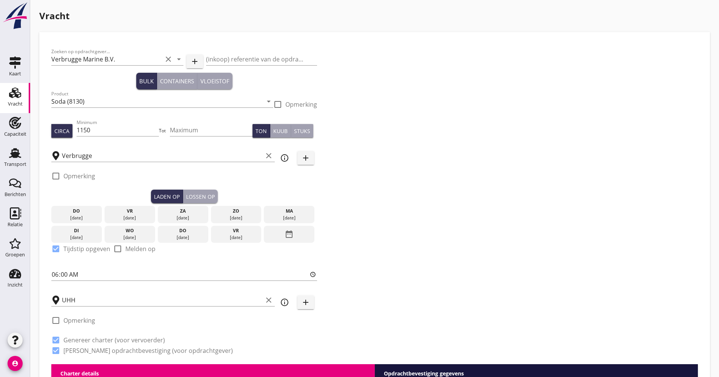
click at [49, 273] on div "Zoeken op opdrachtgever... Verbrugge Marine B.V. clear arrow_drop_down add (ink…" at bounding box center [184, 204] width 272 height 320
click at [52, 273] on input "06:00" at bounding box center [184, 275] width 266 height 12
type input "18:00"
click at [417, 213] on div "Zoeken op opdrachtgever... Verbrugge Marine B.V. clear arrow_drop_down add (ink…" at bounding box center [374, 204] width 652 height 320
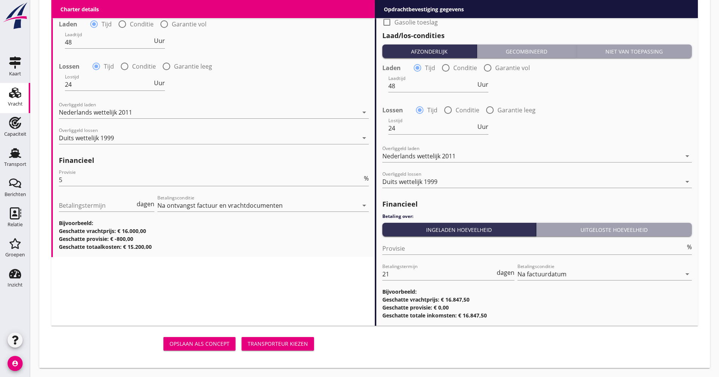
click at [295, 336] on div "Opslaan als concept Transporteur kiezen" at bounding box center [184, 344] width 266 height 18
drag, startPoint x: 292, startPoint y: 341, endPoint x: 289, endPoint y: 336, distance: 5.9
click at [292, 341] on div "Transporteur kiezen" at bounding box center [278, 344] width 60 height 8
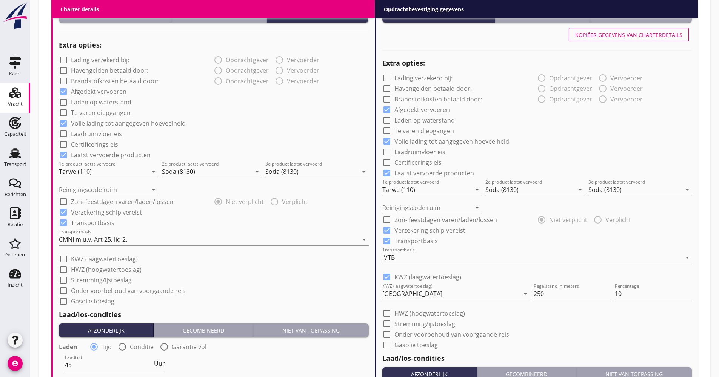
scroll to position [423, 0]
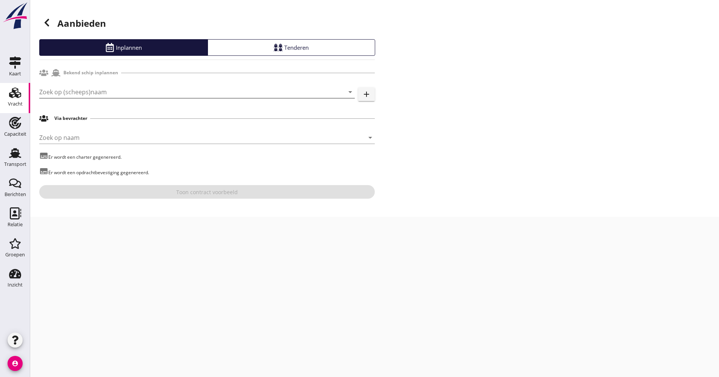
click at [62, 88] on input "Zoek op (scheeps)naam" at bounding box center [186, 92] width 294 height 12
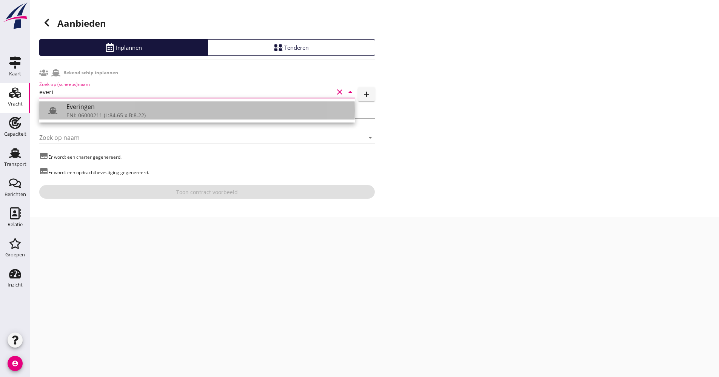
click at [76, 105] on div "Everingen" at bounding box center [207, 106] width 282 height 9
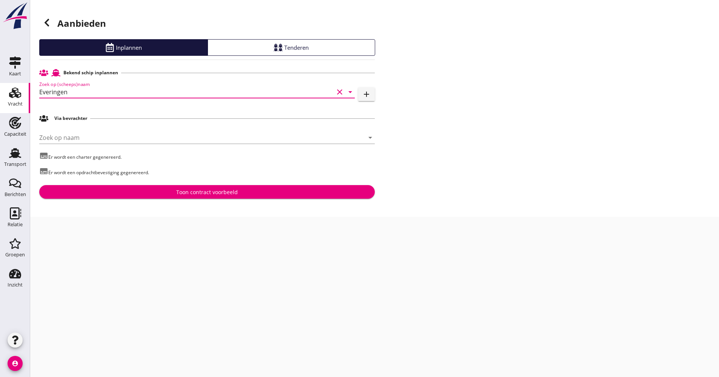
type input "Everingen"
click at [49, 25] on icon at bounding box center [46, 22] width 9 height 9
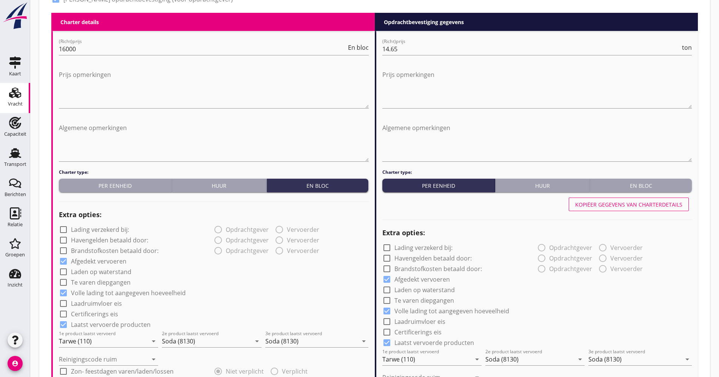
scroll to position [415, 0]
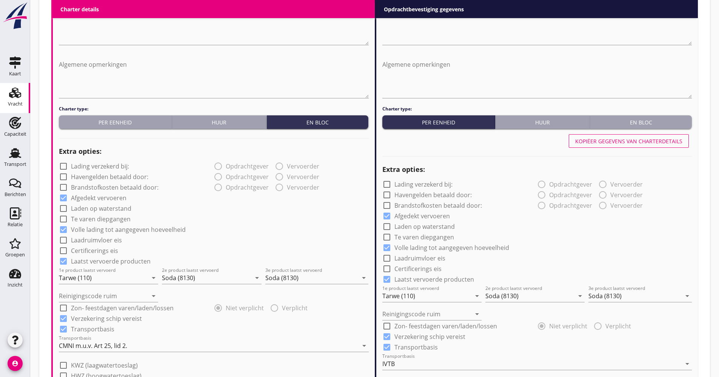
click at [98, 209] on label "Laden op waterstand" at bounding box center [101, 209] width 60 height 8
checkbox input "true"
click at [411, 226] on label "Laden op waterstand" at bounding box center [424, 227] width 60 height 8
checkbox input "true"
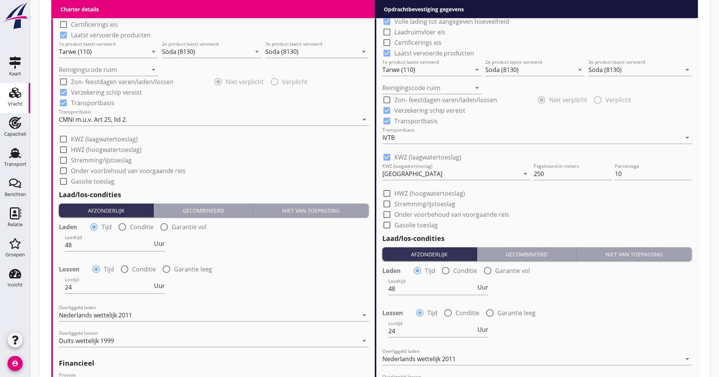
scroll to position [844, 0]
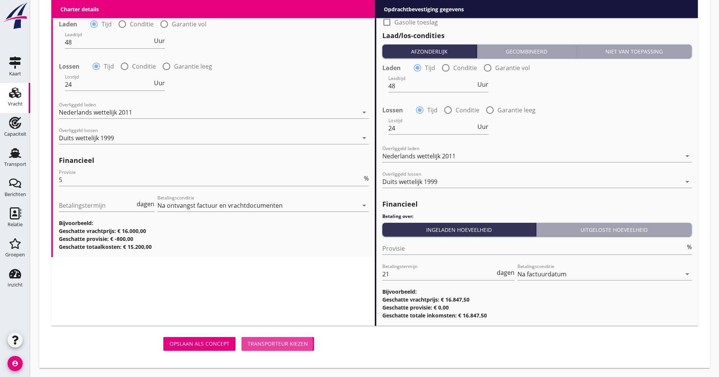
click at [299, 340] on div "Transporteur kiezen" at bounding box center [278, 344] width 60 height 8
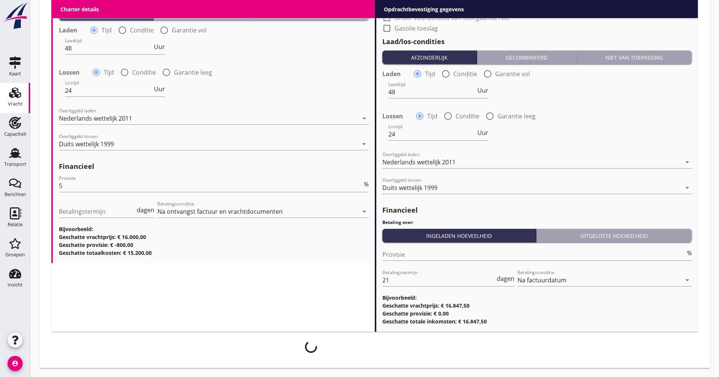
scroll to position [838, 0]
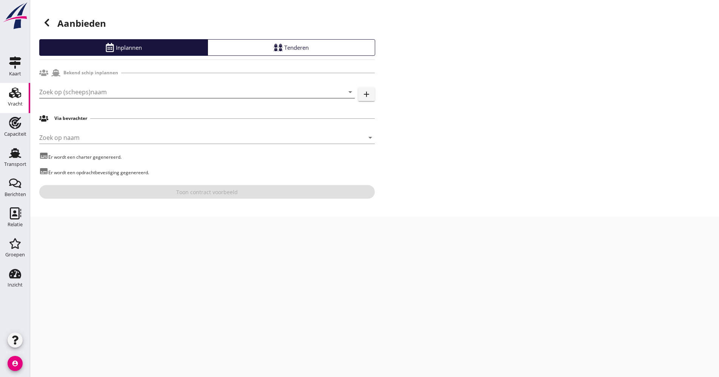
click at [75, 91] on input "Zoek op (scheeps)naam" at bounding box center [186, 92] width 294 height 12
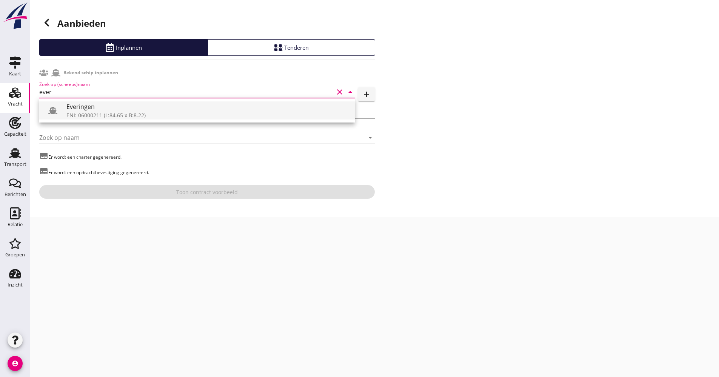
click at [81, 108] on div "Everingen" at bounding box center [207, 106] width 282 height 9
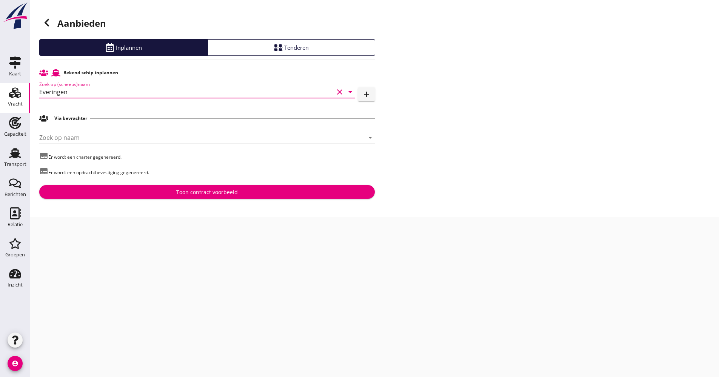
type input "Everingen"
click at [232, 185] on div "Bekend schip inplannen Zoek op (scheeps)naam Everingen clear arrow_drop_down ad…" at bounding box center [206, 132] width 335 height 133
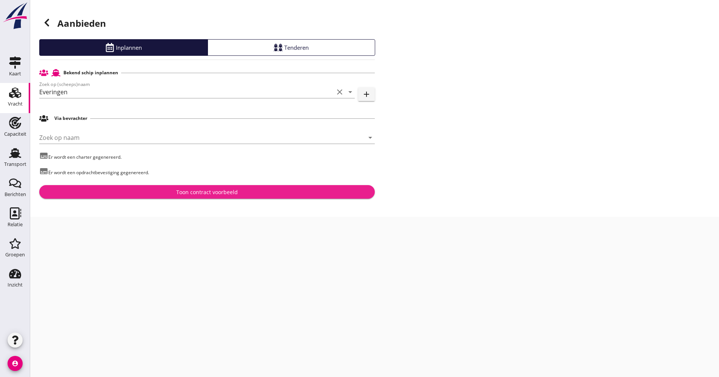
click at [232, 187] on button "Toon contract voorbeeld" at bounding box center [206, 192] width 335 height 14
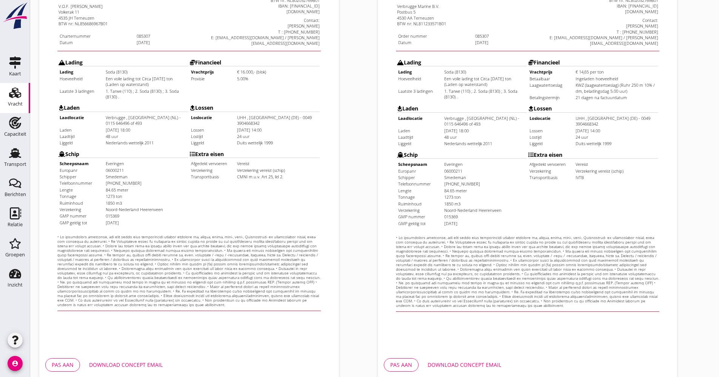
scroll to position [181, 0]
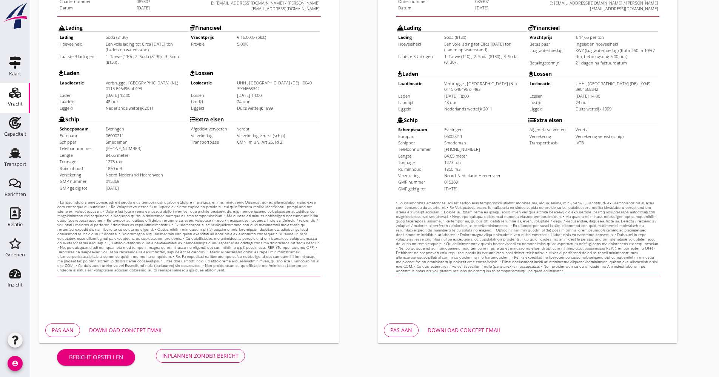
click at [473, 331] on div "Download concept email" at bounding box center [464, 330] width 74 height 8
drag, startPoint x: 155, startPoint y: 327, endPoint x: 163, endPoint y: 318, distance: 12.1
click at [155, 327] on div "Download concept email" at bounding box center [126, 330] width 74 height 8
click at [194, 353] on div "Inplannen zonder bericht" at bounding box center [200, 356] width 76 height 8
